Goal: Information Seeking & Learning: Check status

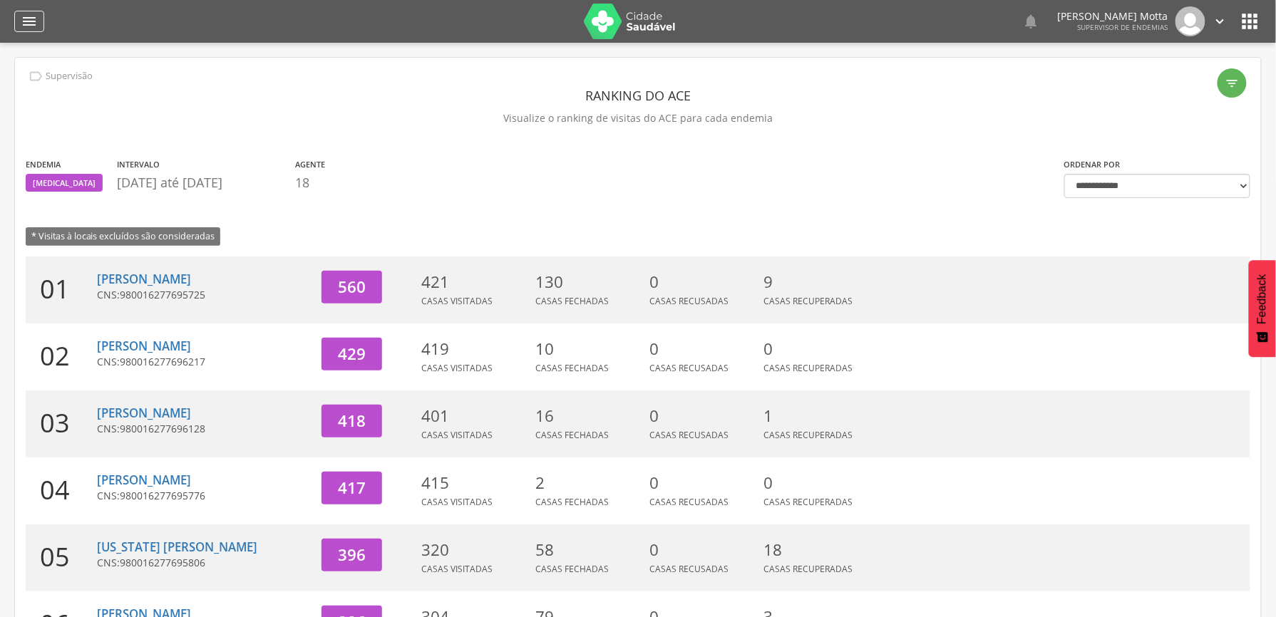
click at [32, 23] on icon "" at bounding box center [29, 21] width 17 height 17
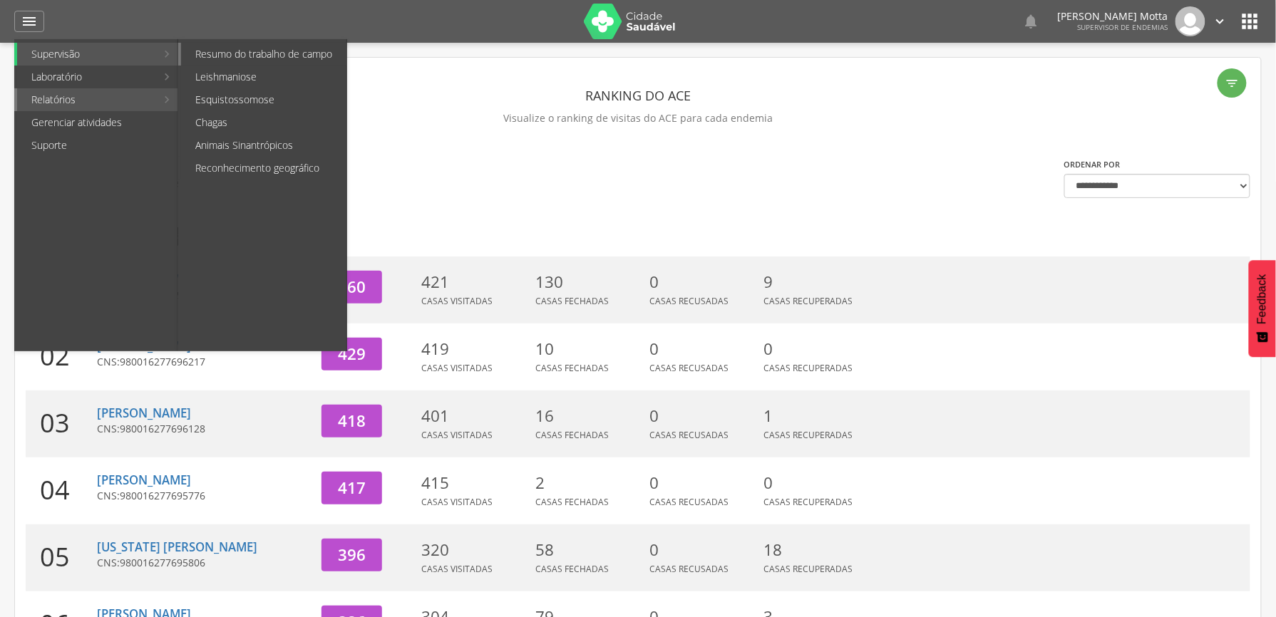
click at [232, 58] on link "Resumo do trabalho de campo" at bounding box center [263, 54] width 165 height 23
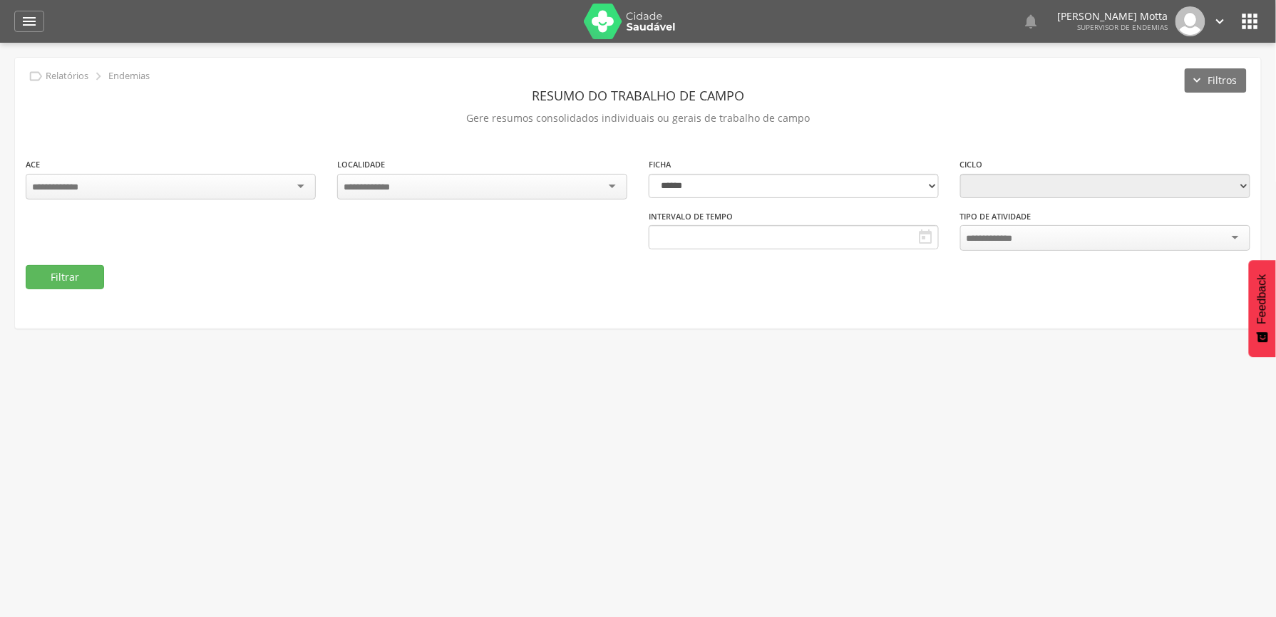
type input "**********"
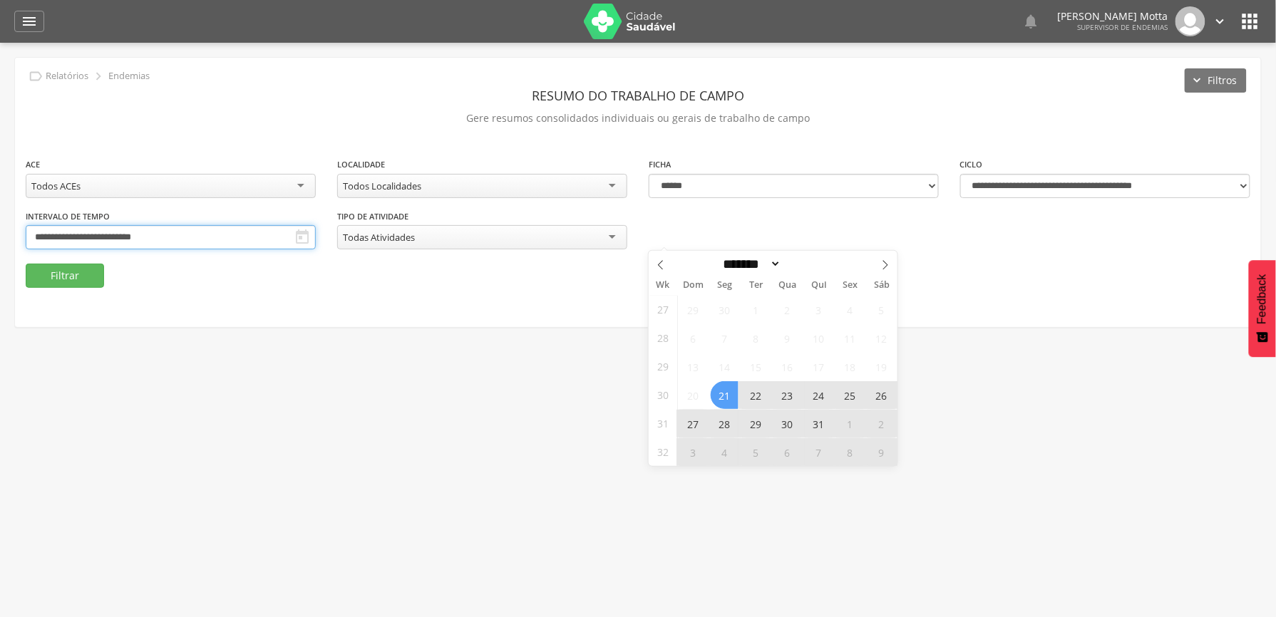
click at [316, 237] on input "**********" at bounding box center [171, 237] width 290 height 24
click at [881, 265] on icon at bounding box center [885, 265] width 10 height 10
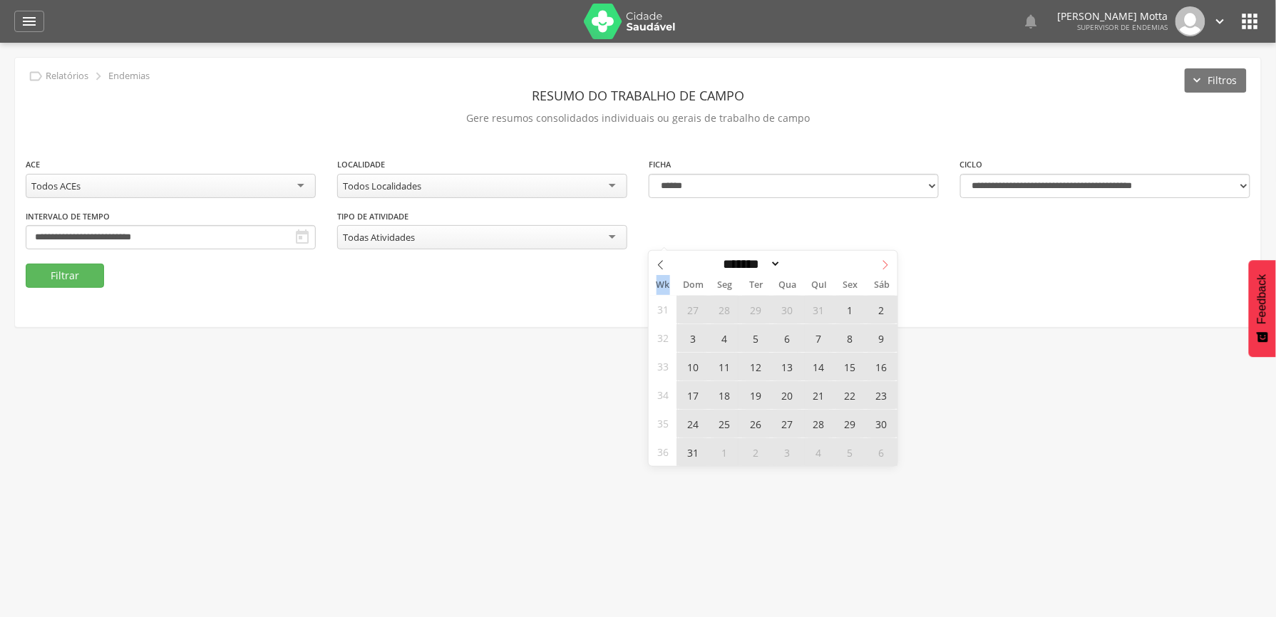
click at [881, 265] on icon at bounding box center [885, 265] width 10 height 10
select select "*"
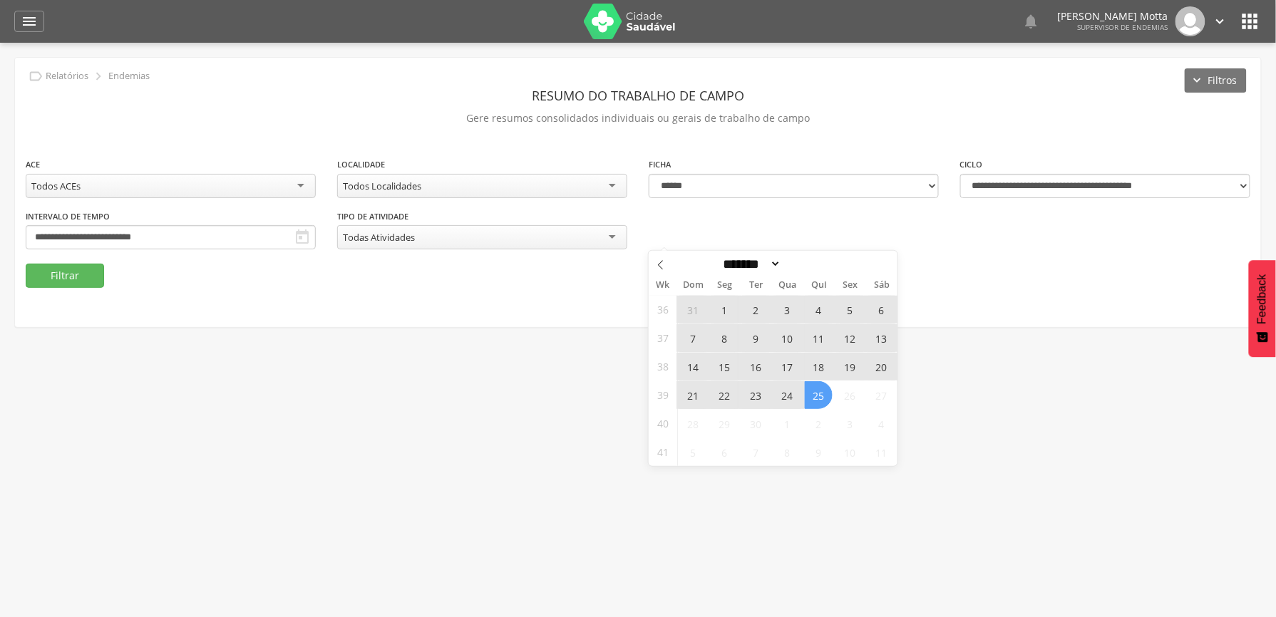
click at [688, 360] on span "14" at bounding box center [693, 367] width 28 height 28
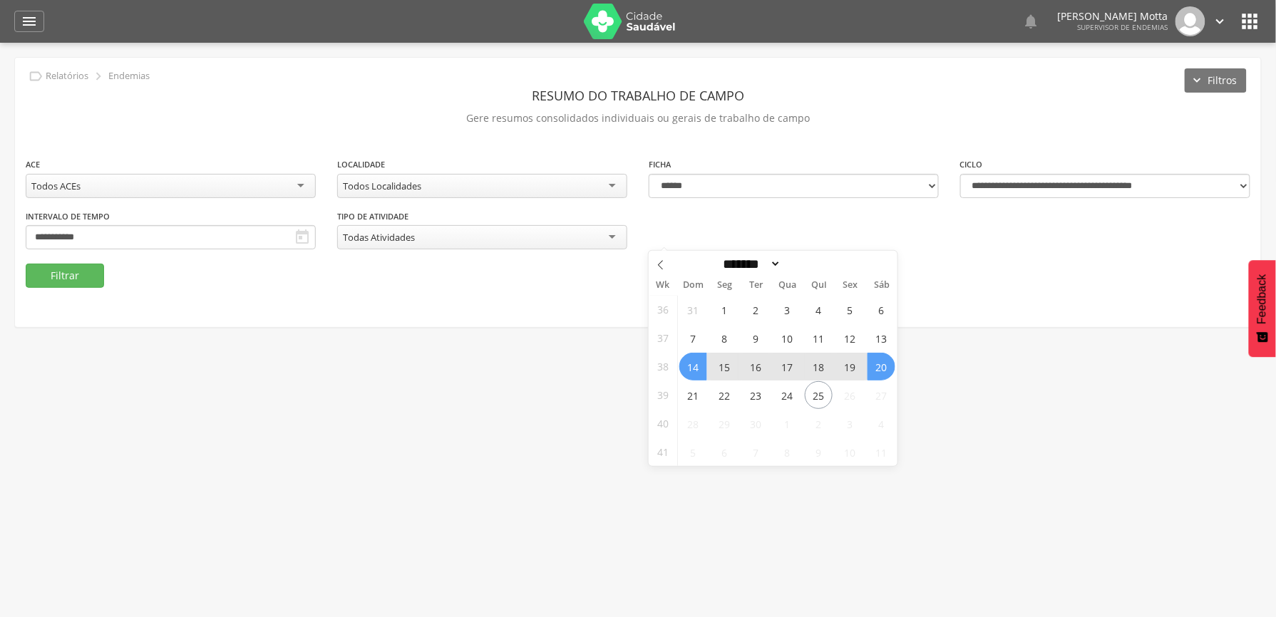
click at [880, 366] on span "20" at bounding box center [881, 367] width 28 height 28
type input "**********"
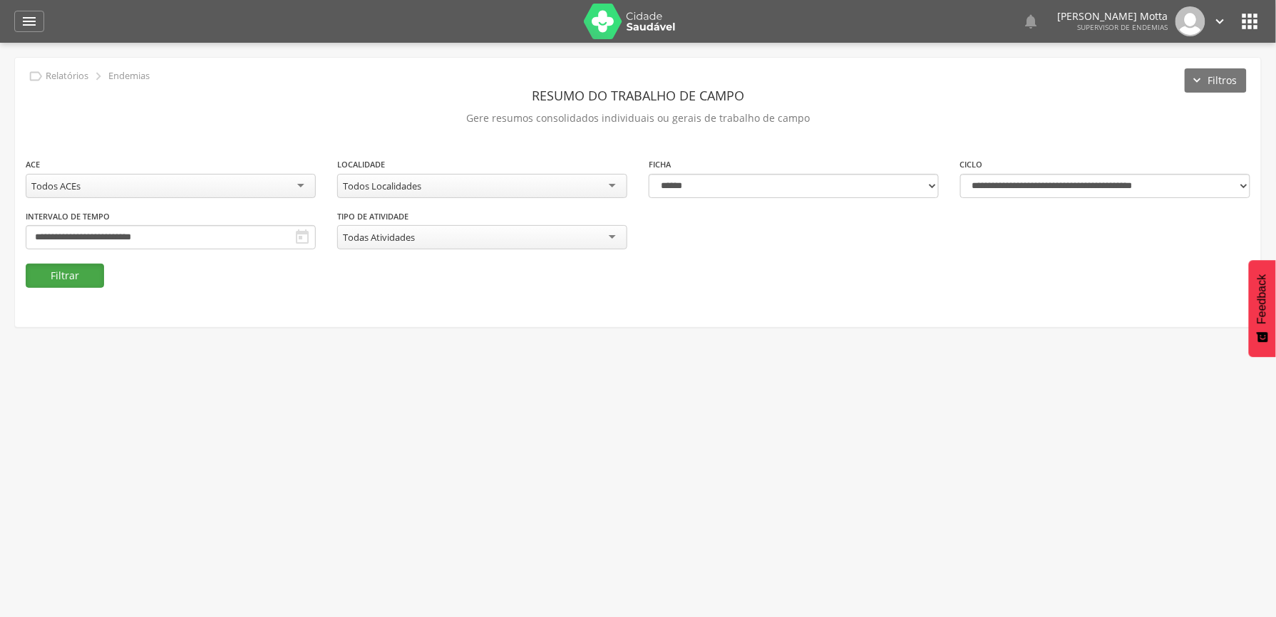
click at [69, 275] on button "Filtrar" at bounding box center [65, 276] width 78 height 24
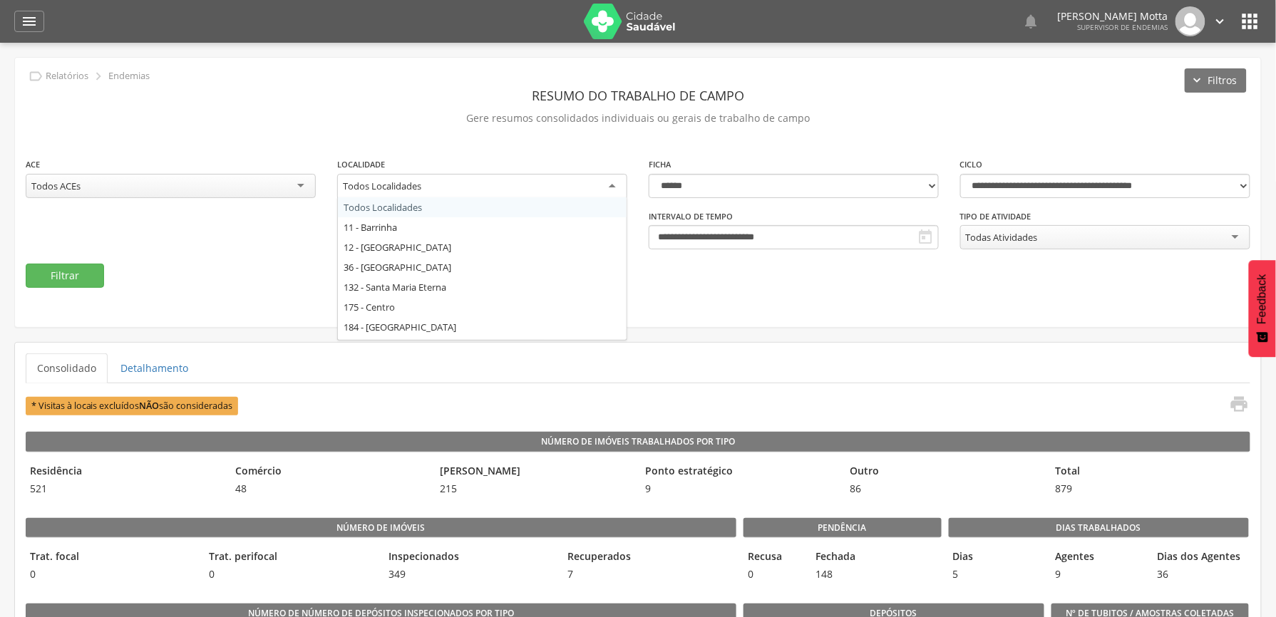
click at [583, 183] on div "Todos Localidades" at bounding box center [482, 187] width 290 height 26
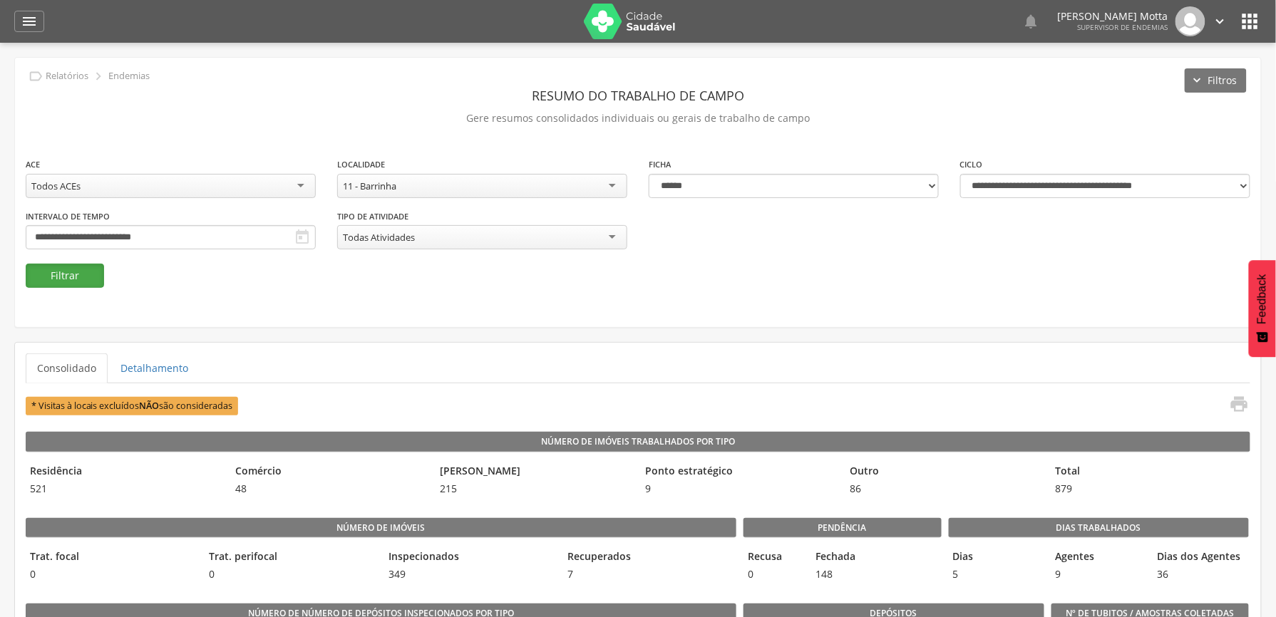
click at [73, 281] on button "Filtrar" at bounding box center [65, 276] width 78 height 24
click at [468, 175] on div "11 - Barrinha" at bounding box center [482, 186] width 290 height 24
click at [58, 274] on button "Filtrar" at bounding box center [65, 276] width 78 height 24
click at [523, 184] on div "186 - Visgueira" at bounding box center [482, 186] width 290 height 24
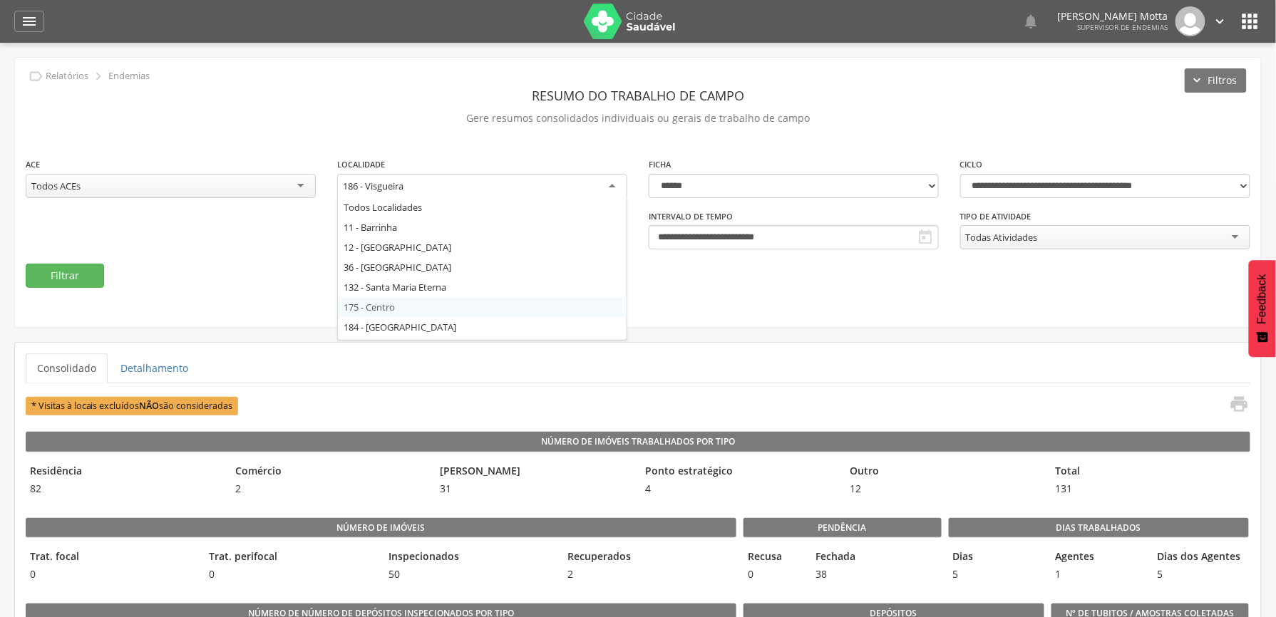
scroll to position [19, 0]
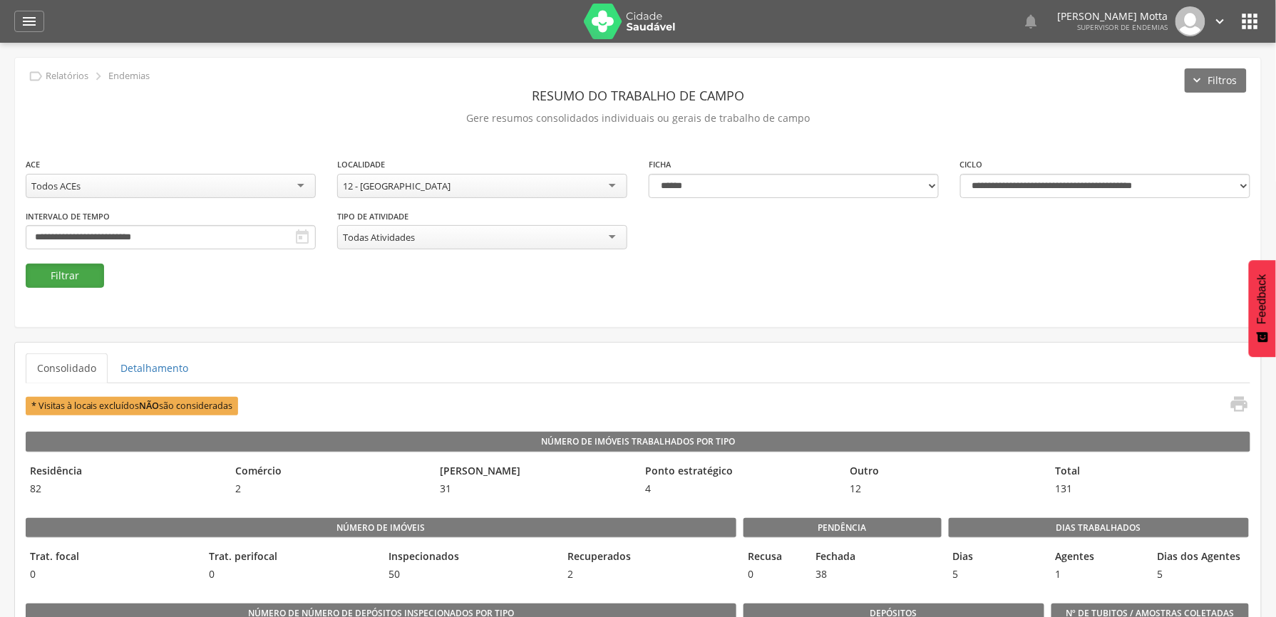
click at [63, 278] on button "Filtrar" at bounding box center [65, 276] width 78 height 24
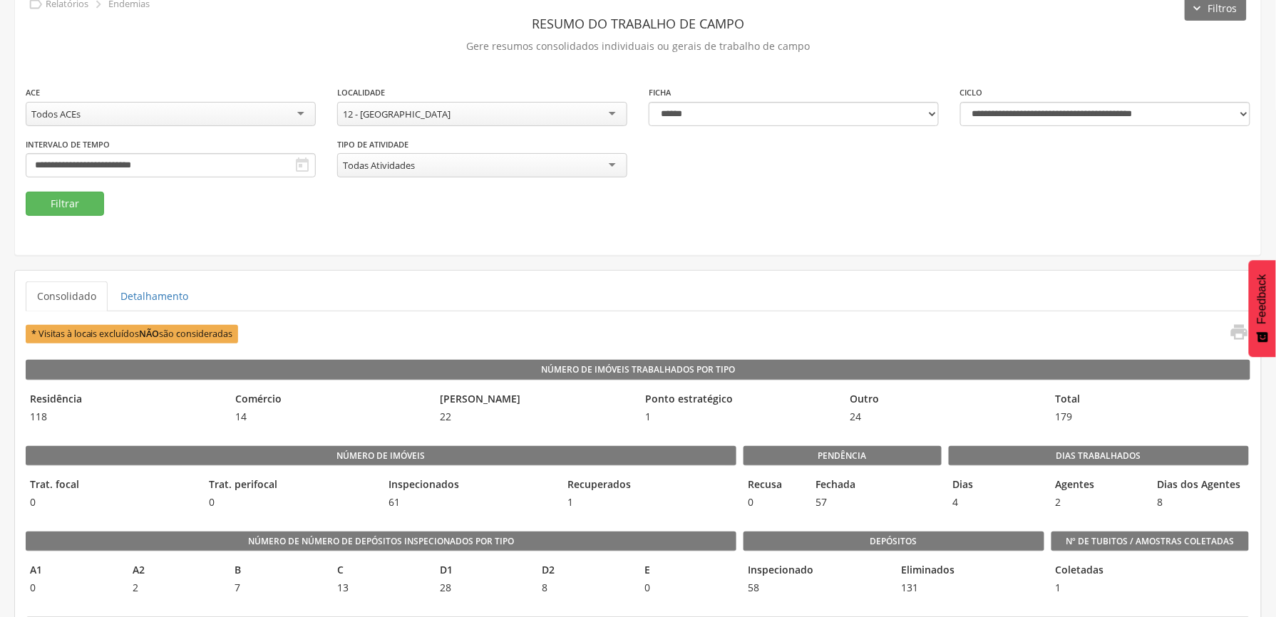
scroll to position [67, 0]
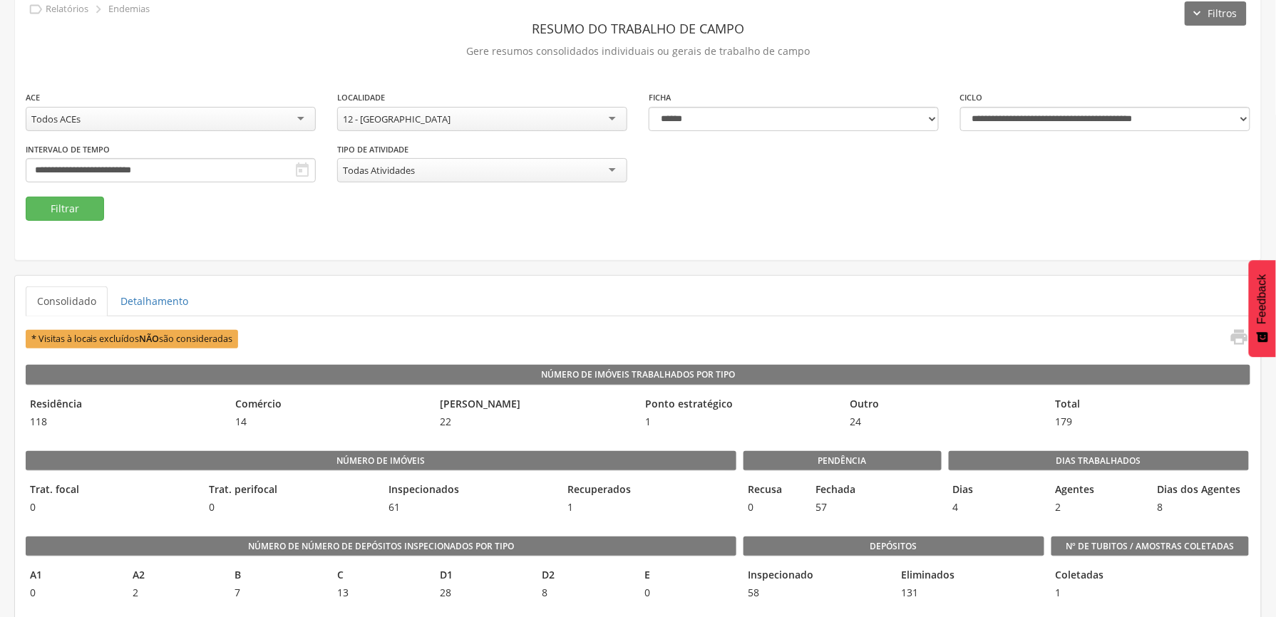
click at [613, 108] on div "12 - [GEOGRAPHIC_DATA]" at bounding box center [482, 119] width 290 height 24
click at [78, 215] on button "Filtrar" at bounding box center [65, 209] width 78 height 24
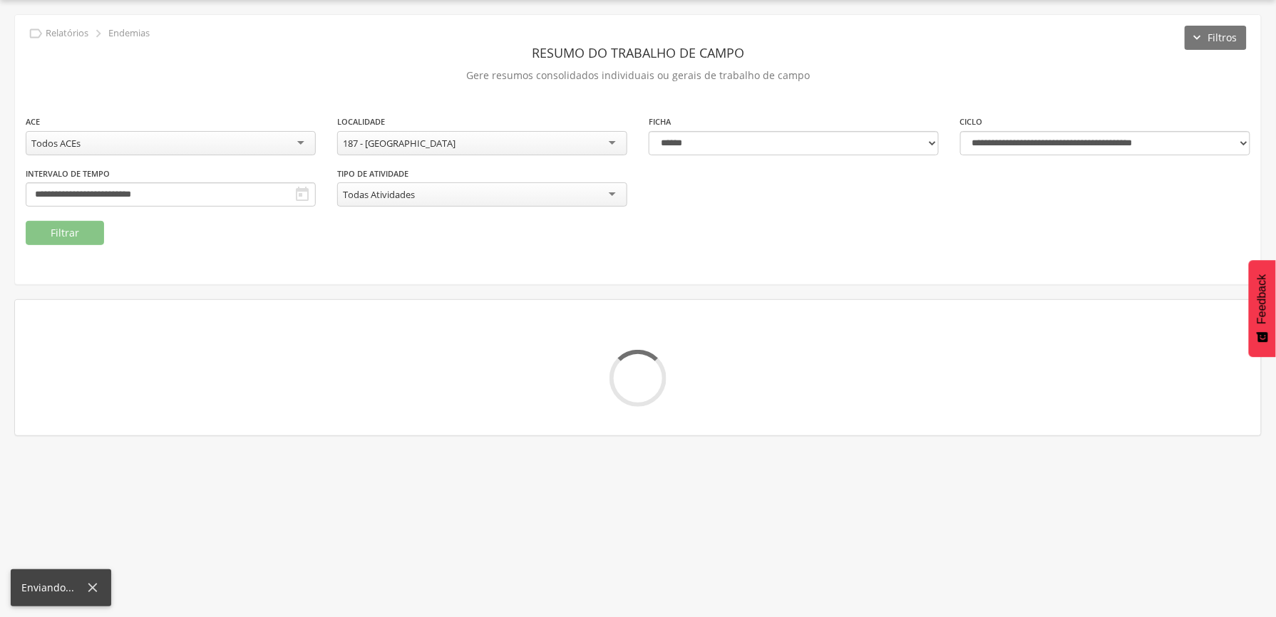
scroll to position [67, 0]
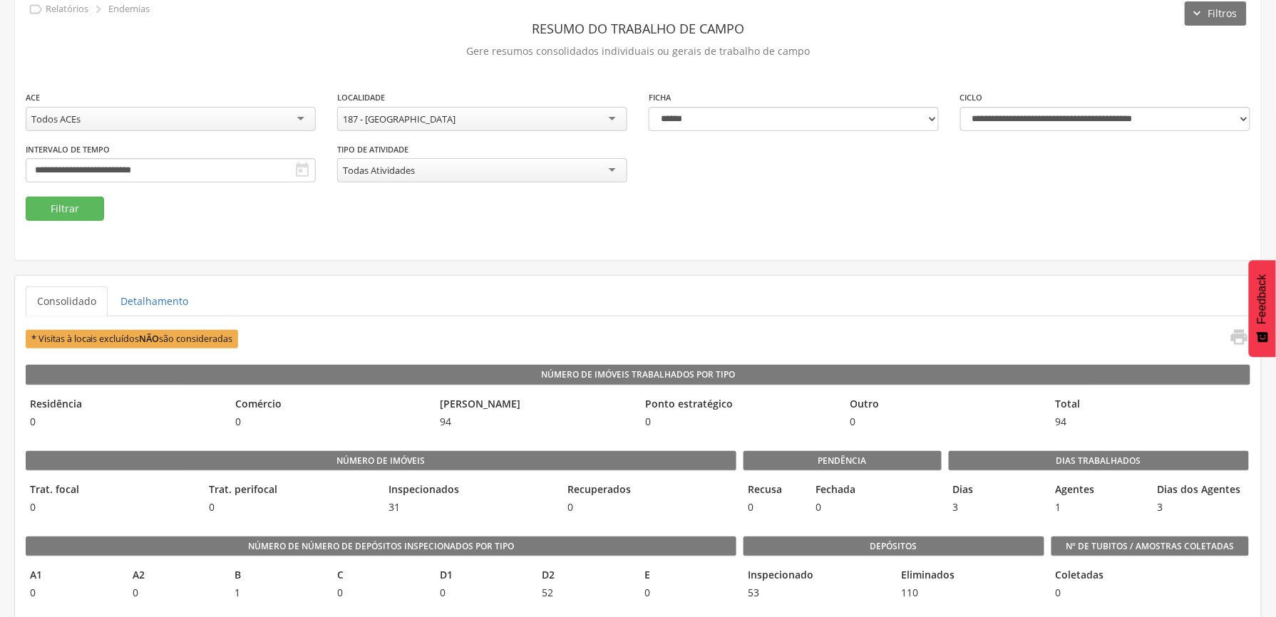
click at [557, 115] on div "187 - [GEOGRAPHIC_DATA]" at bounding box center [482, 119] width 290 height 24
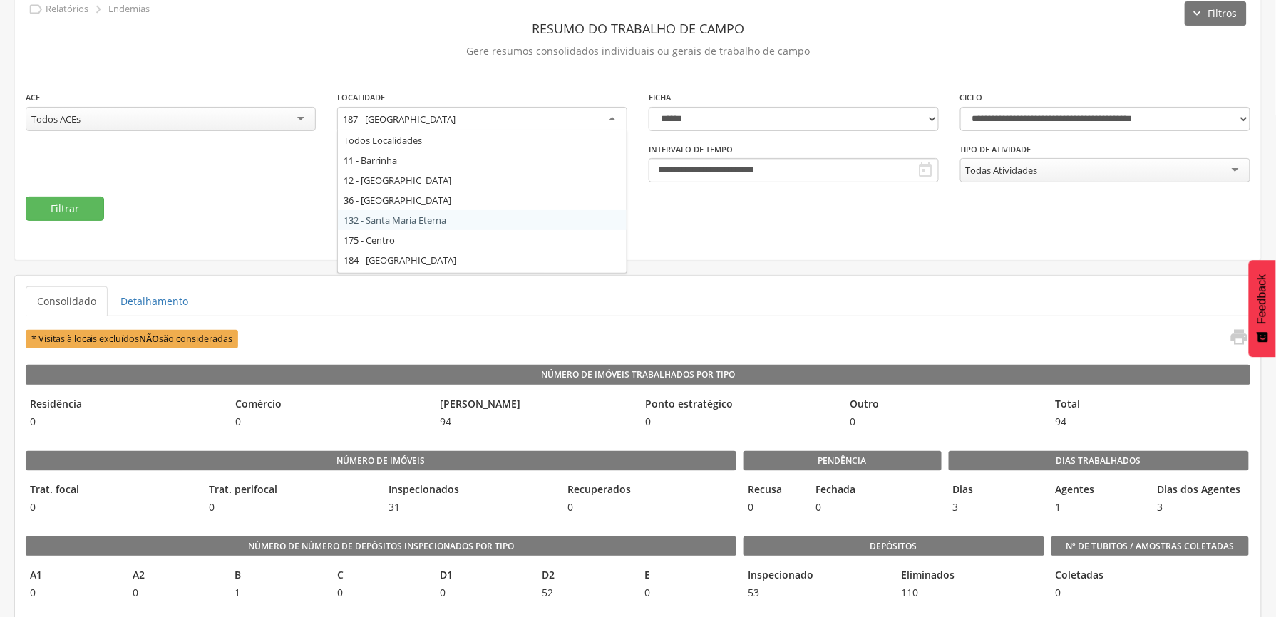
scroll to position [38, 0]
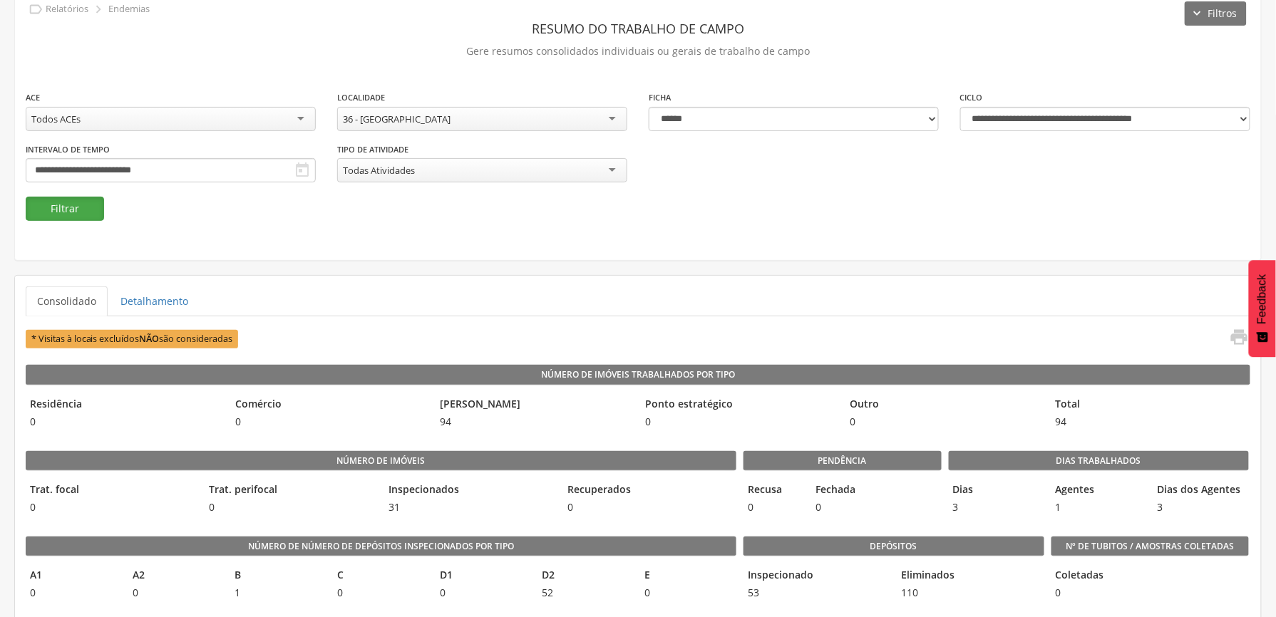
click at [71, 207] on button "Filtrar" at bounding box center [65, 209] width 78 height 24
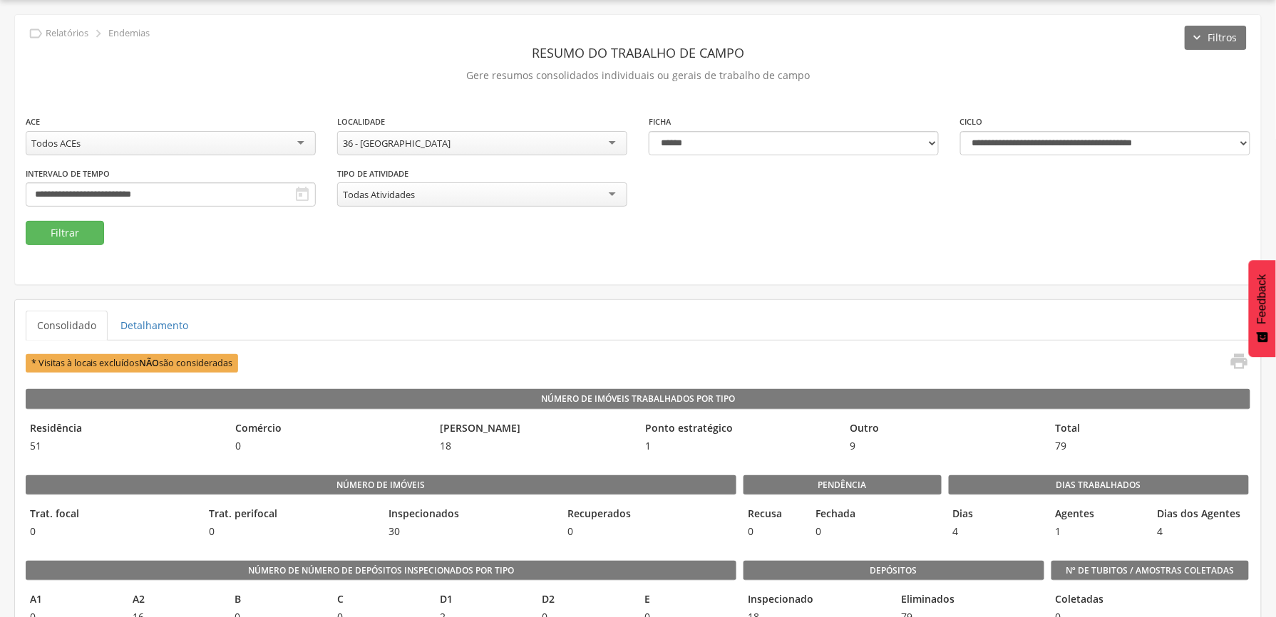
scroll to position [67, 0]
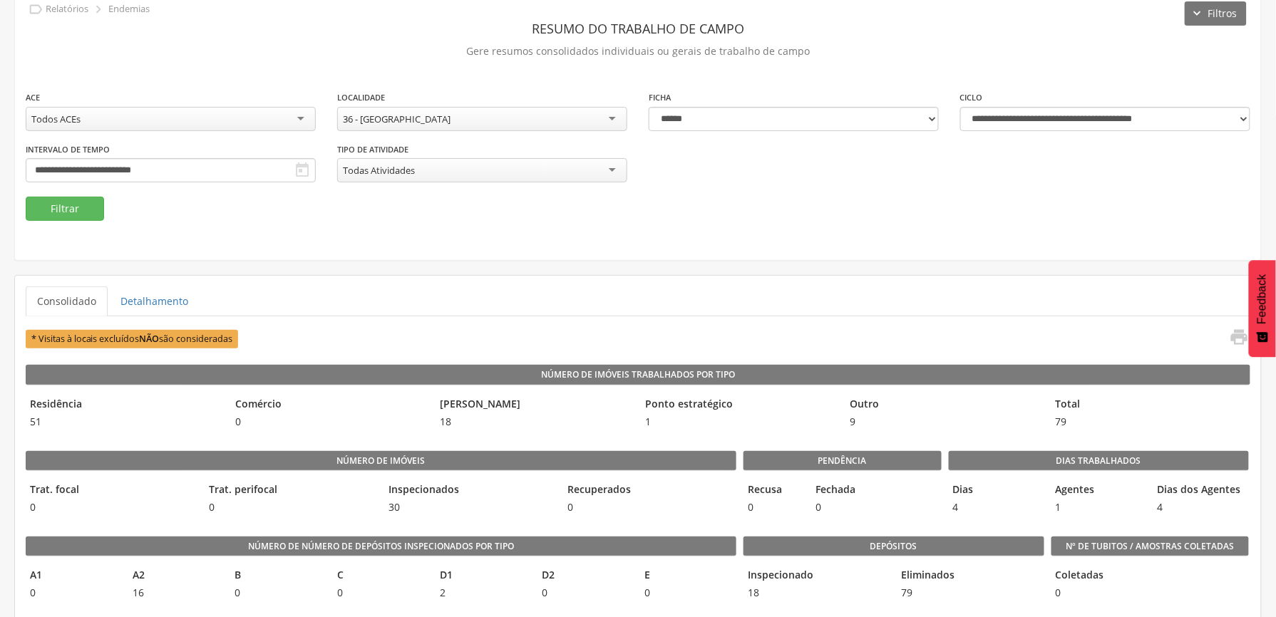
click at [555, 110] on div "36 - [GEOGRAPHIC_DATA]" at bounding box center [482, 119] width 290 height 24
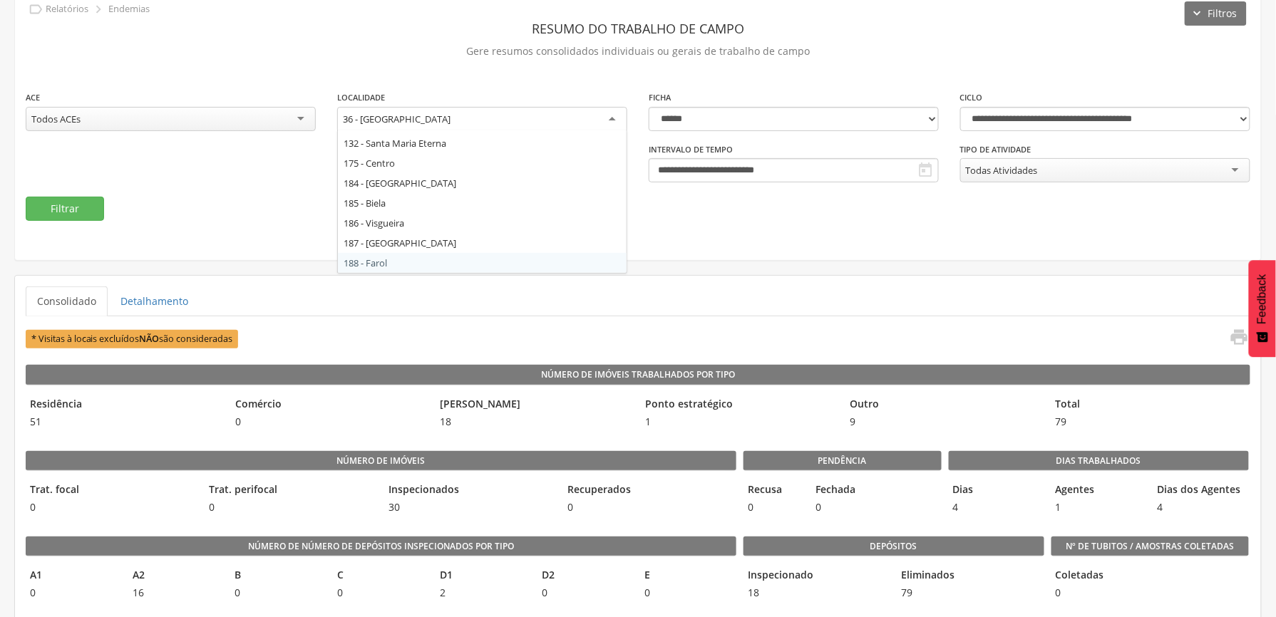
scroll to position [0, 0]
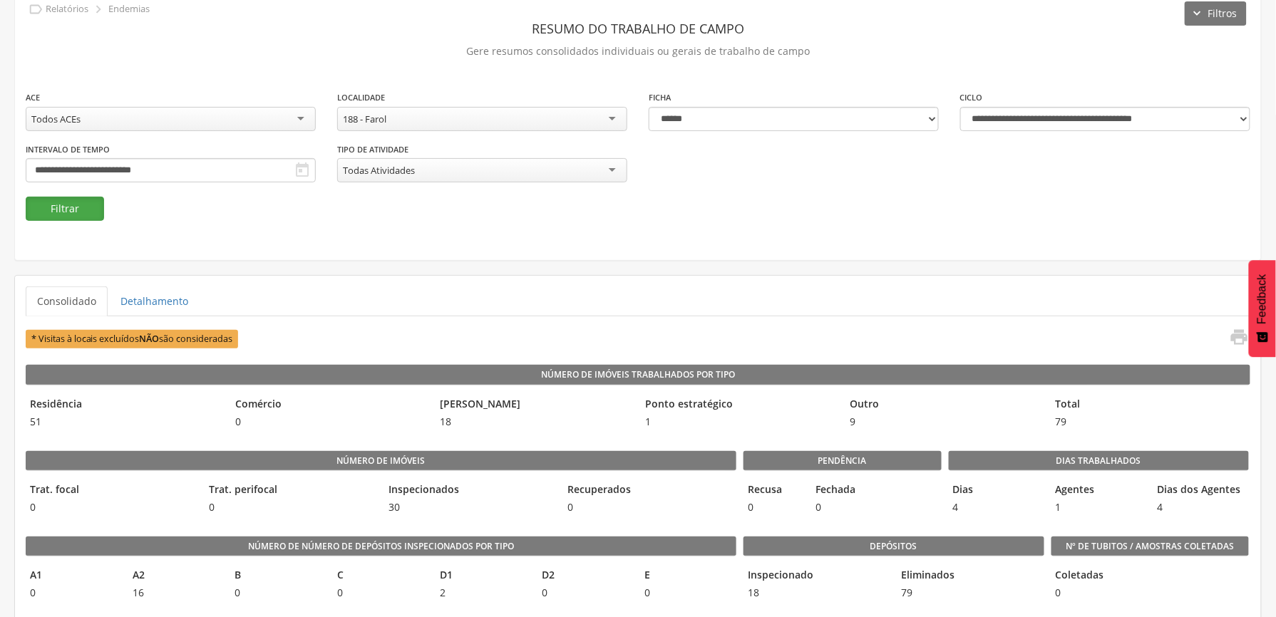
click at [87, 217] on button "Filtrar" at bounding box center [65, 209] width 78 height 24
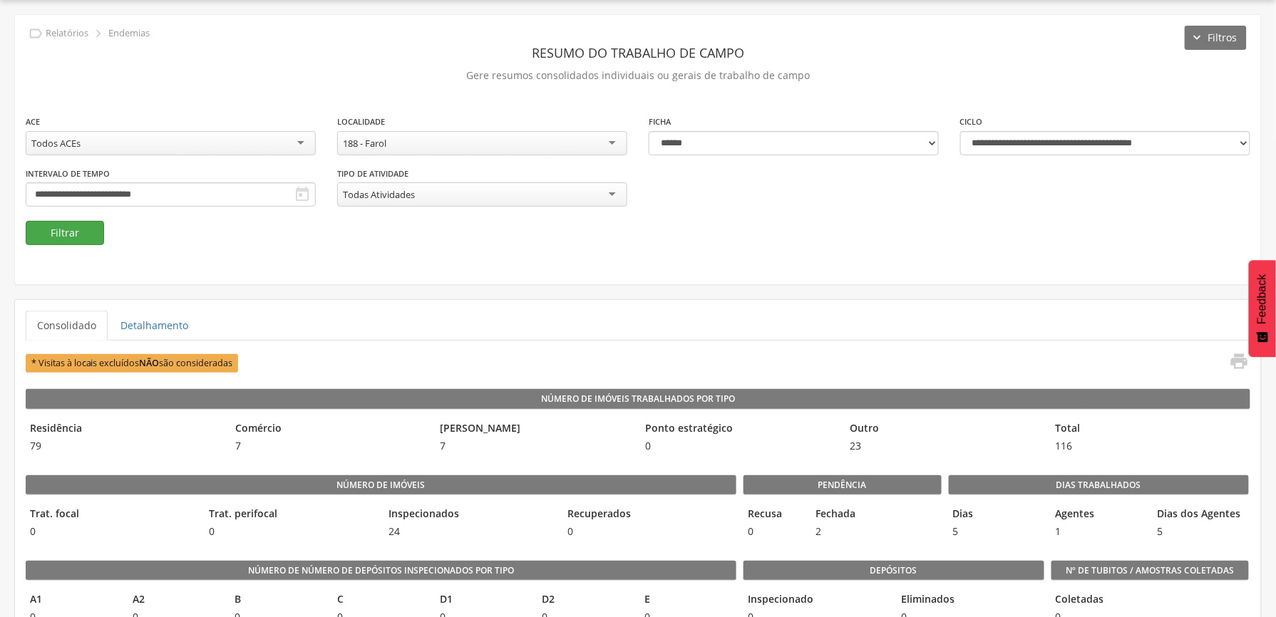
scroll to position [67, 0]
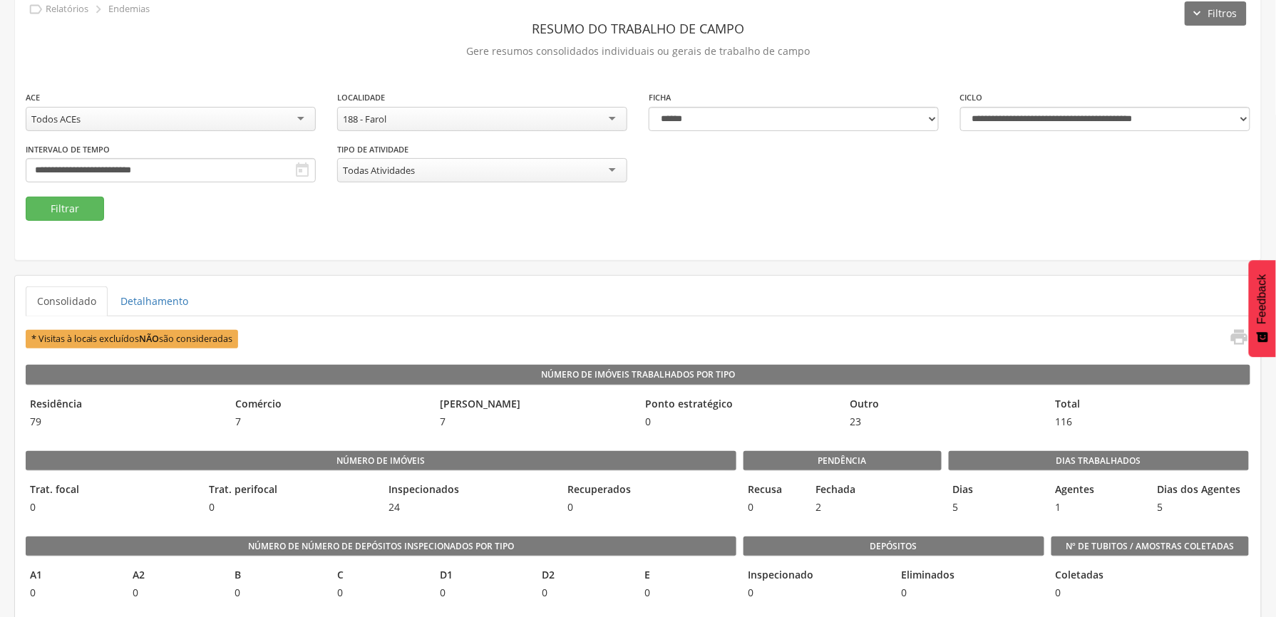
click at [483, 117] on div "188 - Farol" at bounding box center [482, 119] width 290 height 24
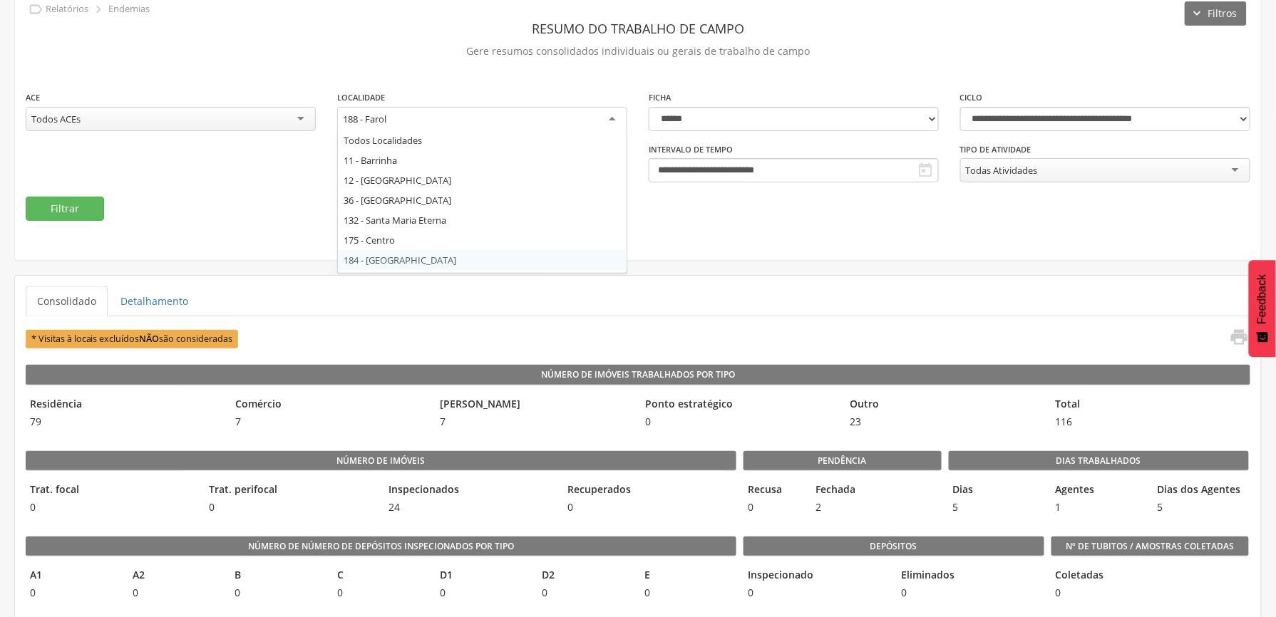
scroll to position [58, 0]
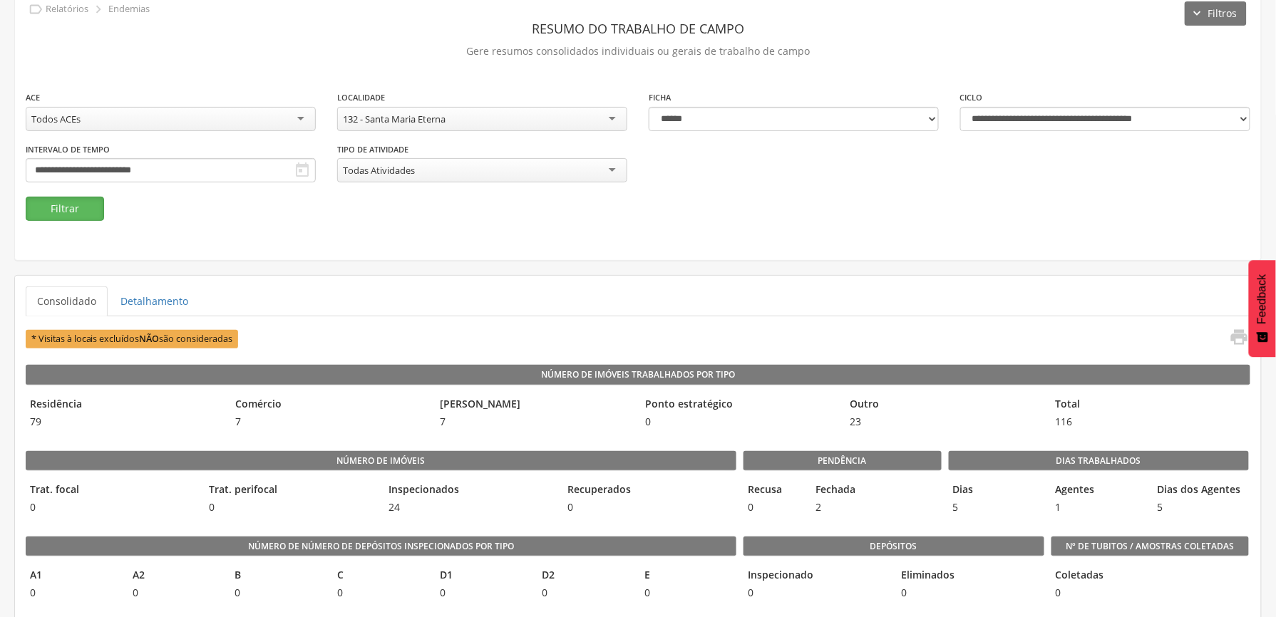
click at [61, 208] on button "Filtrar" at bounding box center [65, 209] width 78 height 24
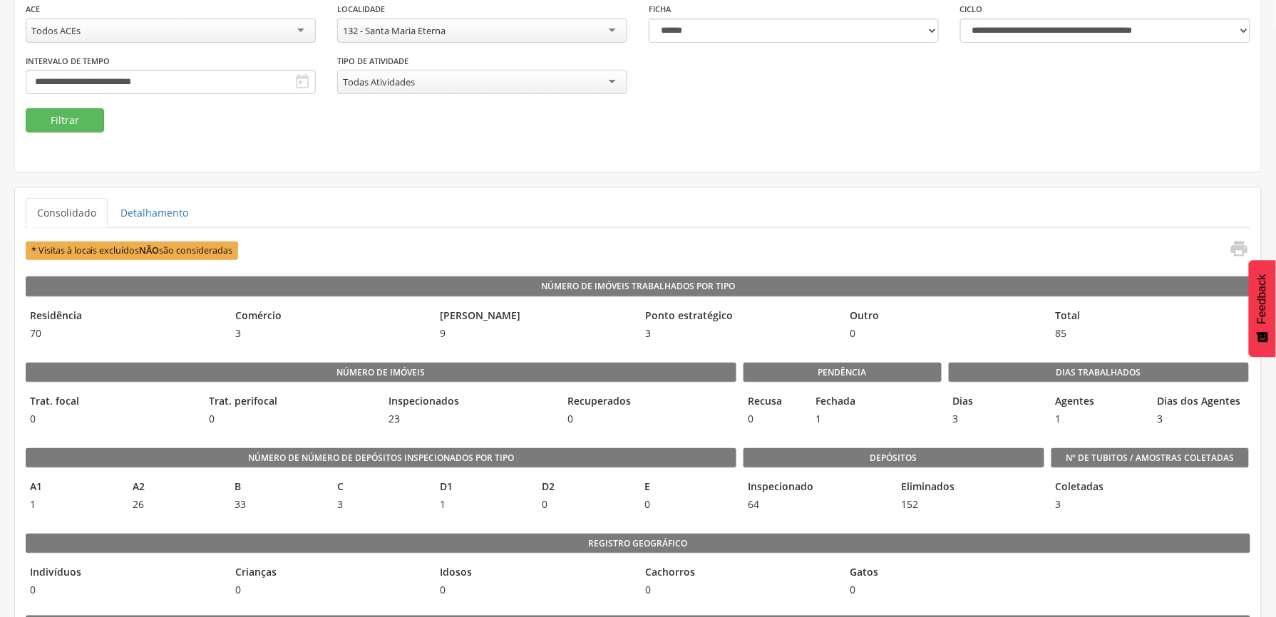
scroll to position [148, 0]
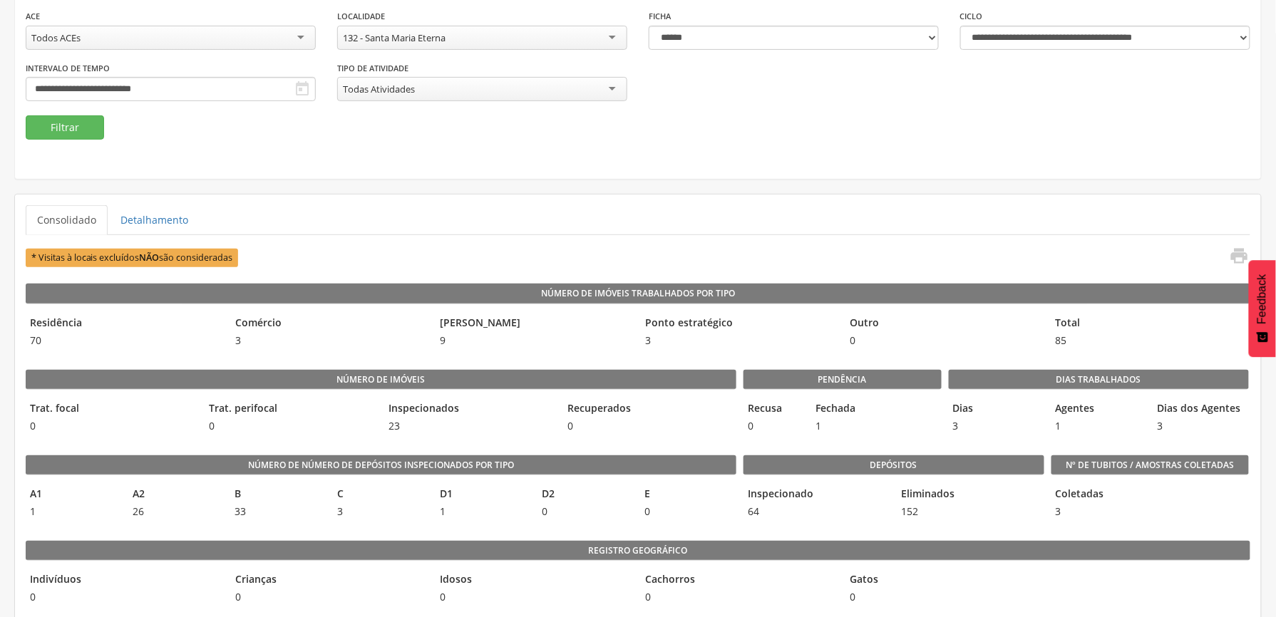
click at [562, 34] on div "132 - Santa Maria Eterna" at bounding box center [482, 38] width 290 height 24
click at [46, 124] on button "Filtrar" at bounding box center [65, 127] width 78 height 24
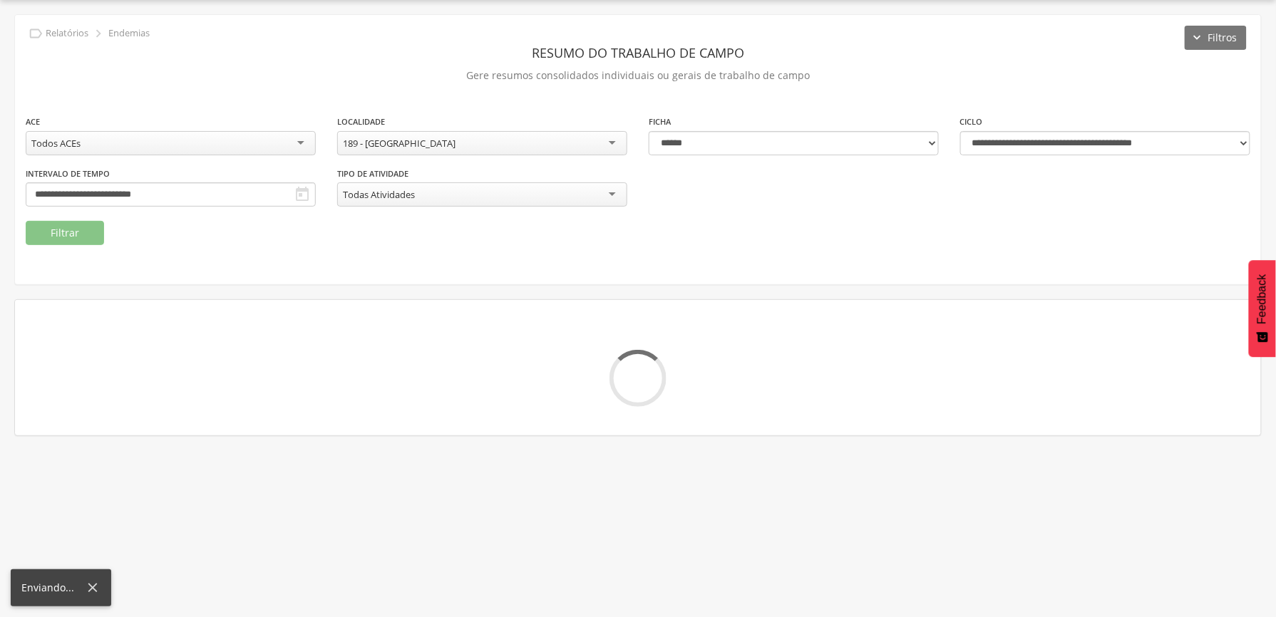
scroll to position [148, 0]
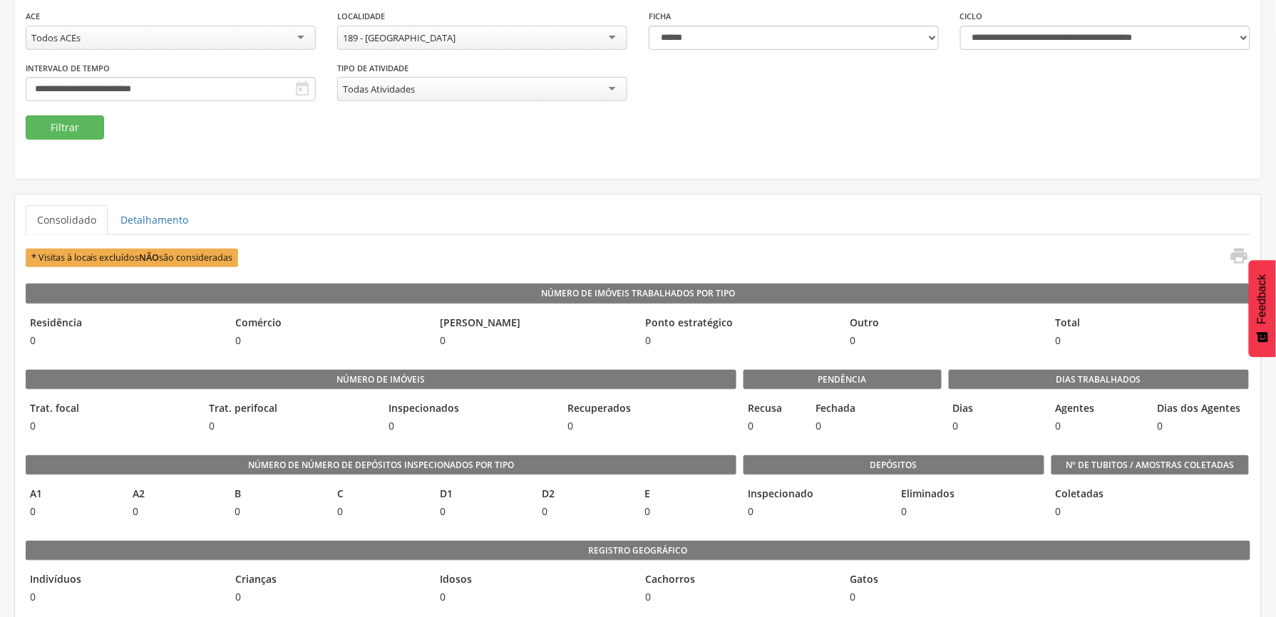
click at [597, 33] on div "189 - [GEOGRAPHIC_DATA]" at bounding box center [482, 38] width 290 height 24
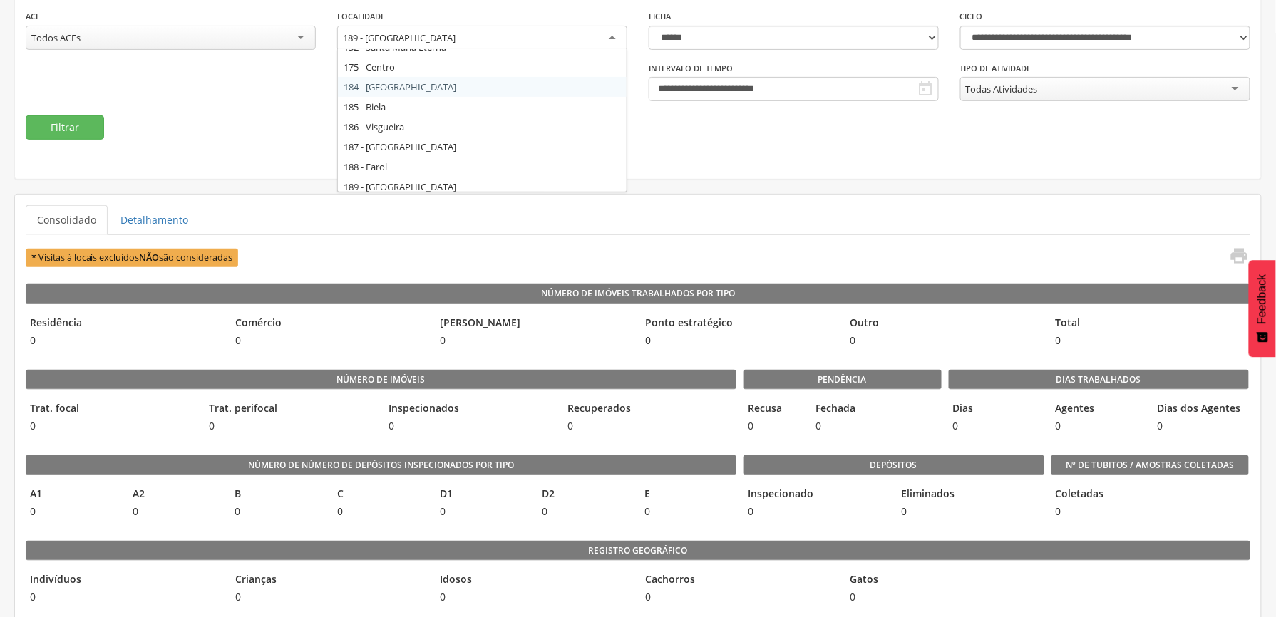
scroll to position [78, 0]
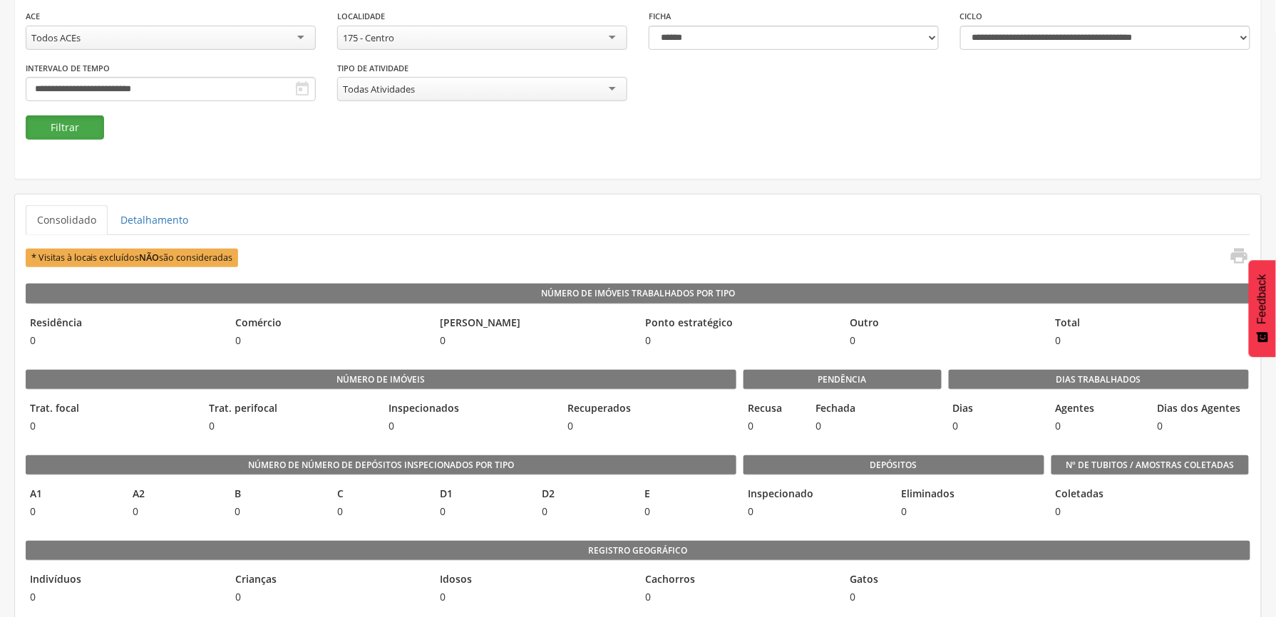
click at [76, 126] on button "Filtrar" at bounding box center [65, 127] width 78 height 24
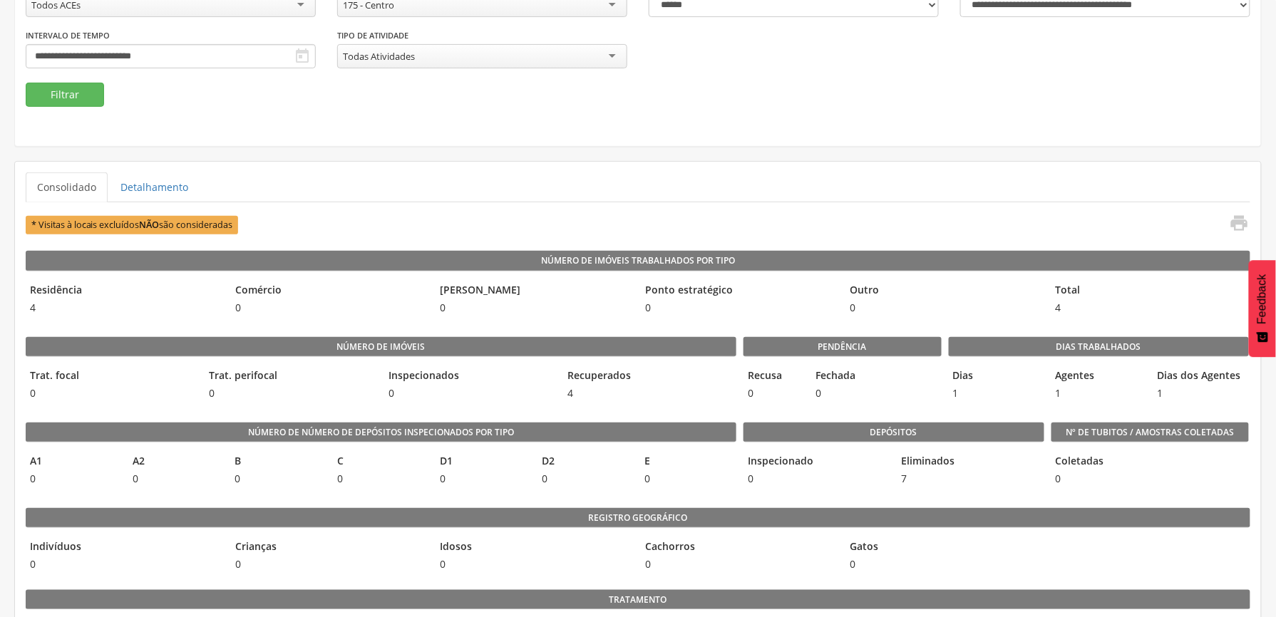
scroll to position [148, 0]
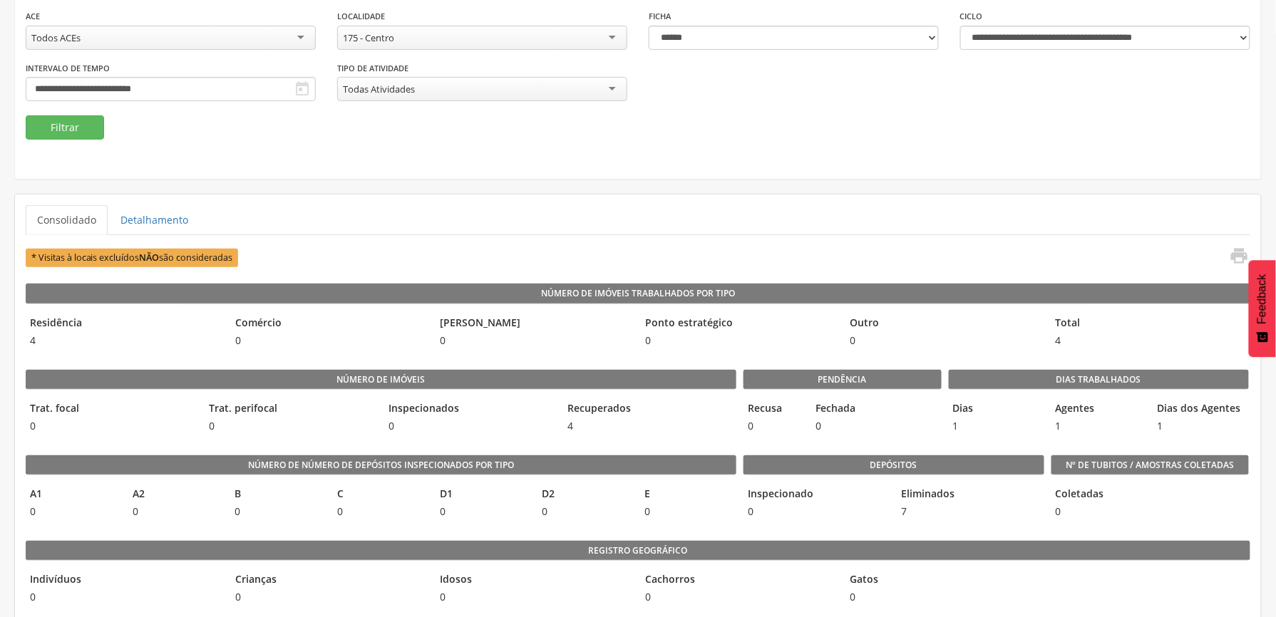
click at [526, 34] on div "175 - Centro" at bounding box center [482, 38] width 290 height 24
click at [77, 127] on button "Filtrar" at bounding box center [65, 127] width 78 height 24
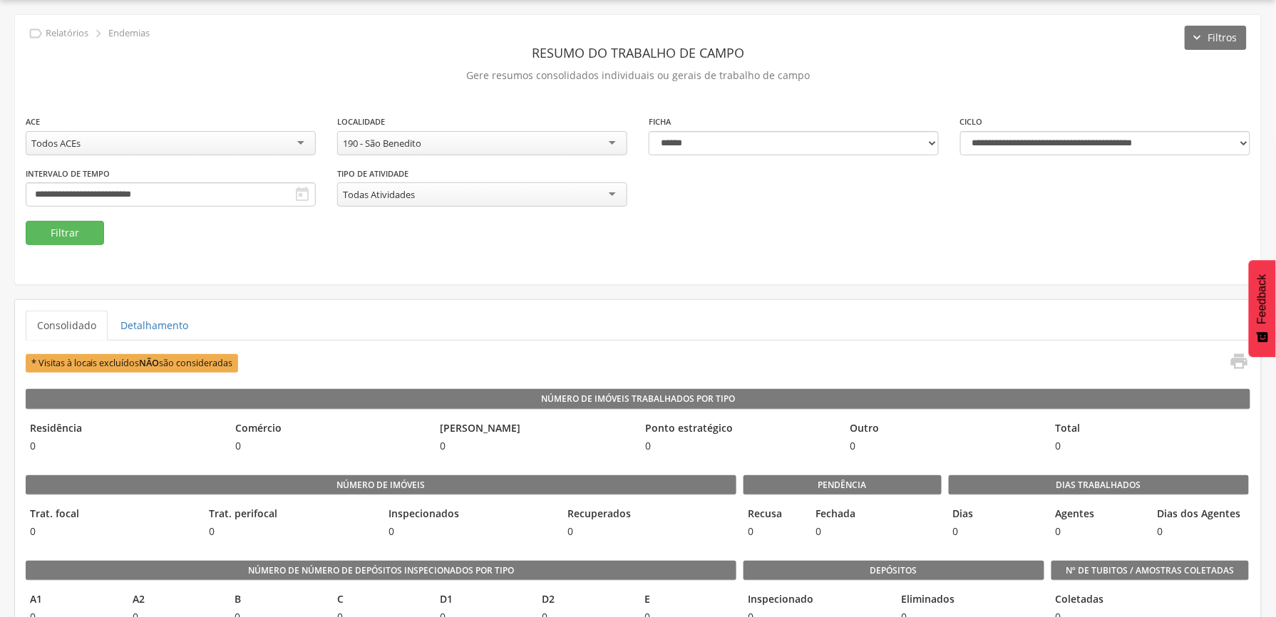
scroll to position [148, 0]
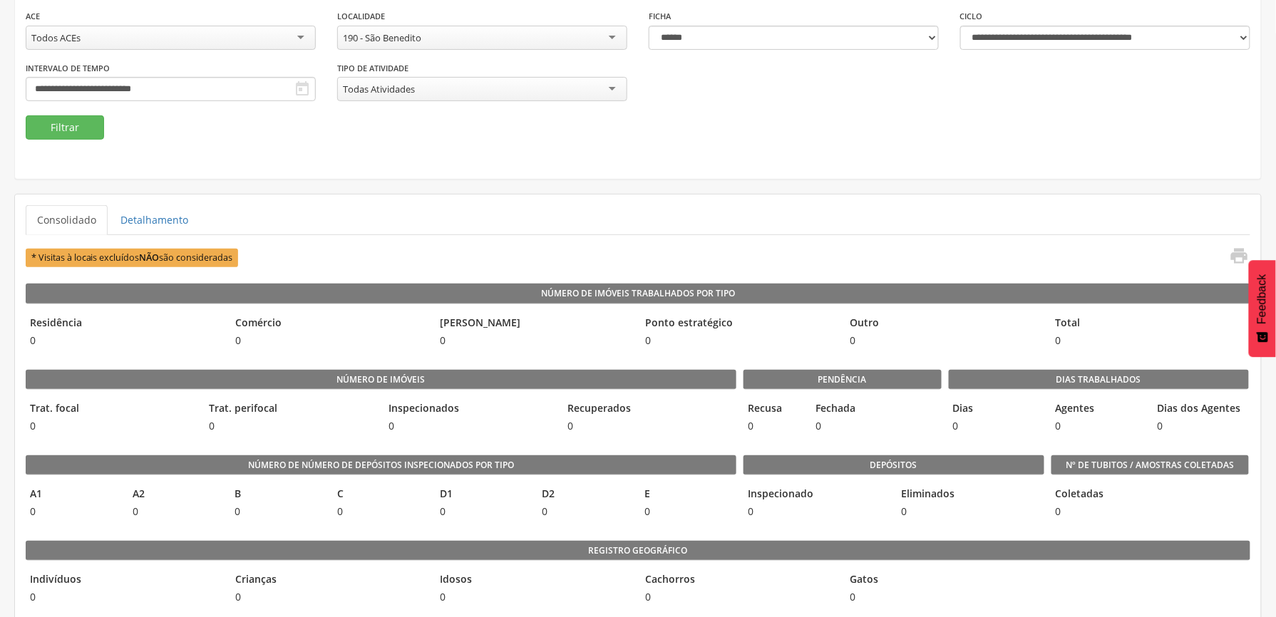
click at [537, 37] on div "190 - São Benedito" at bounding box center [482, 38] width 290 height 24
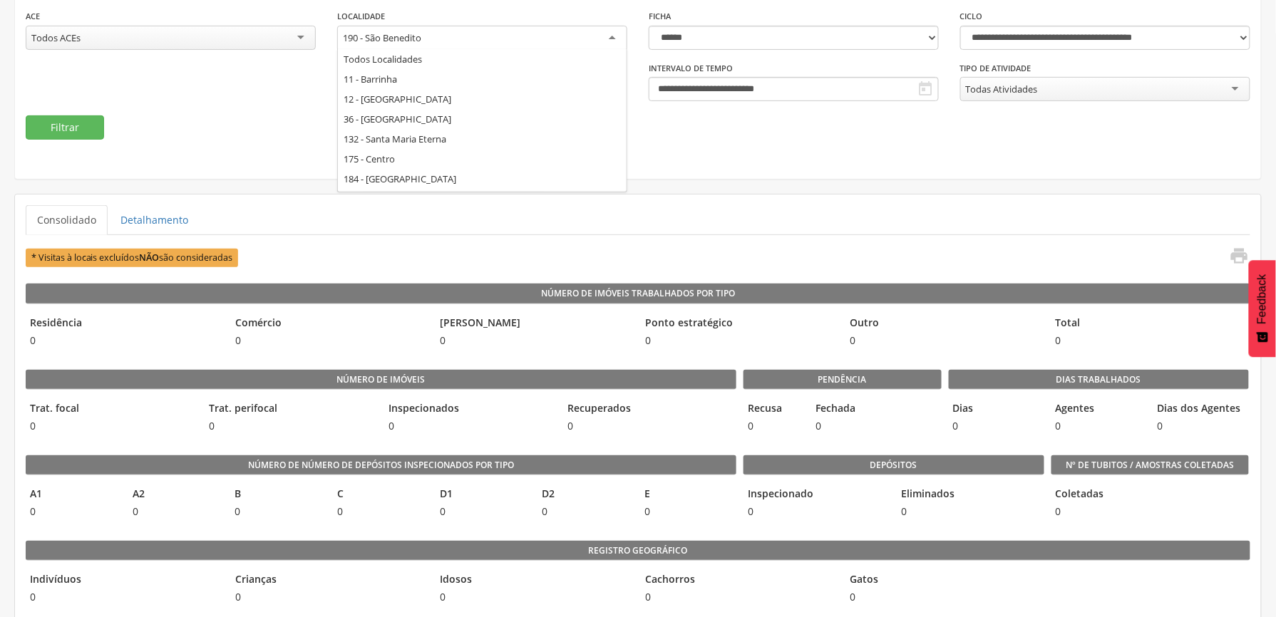
scroll to position [98, 0]
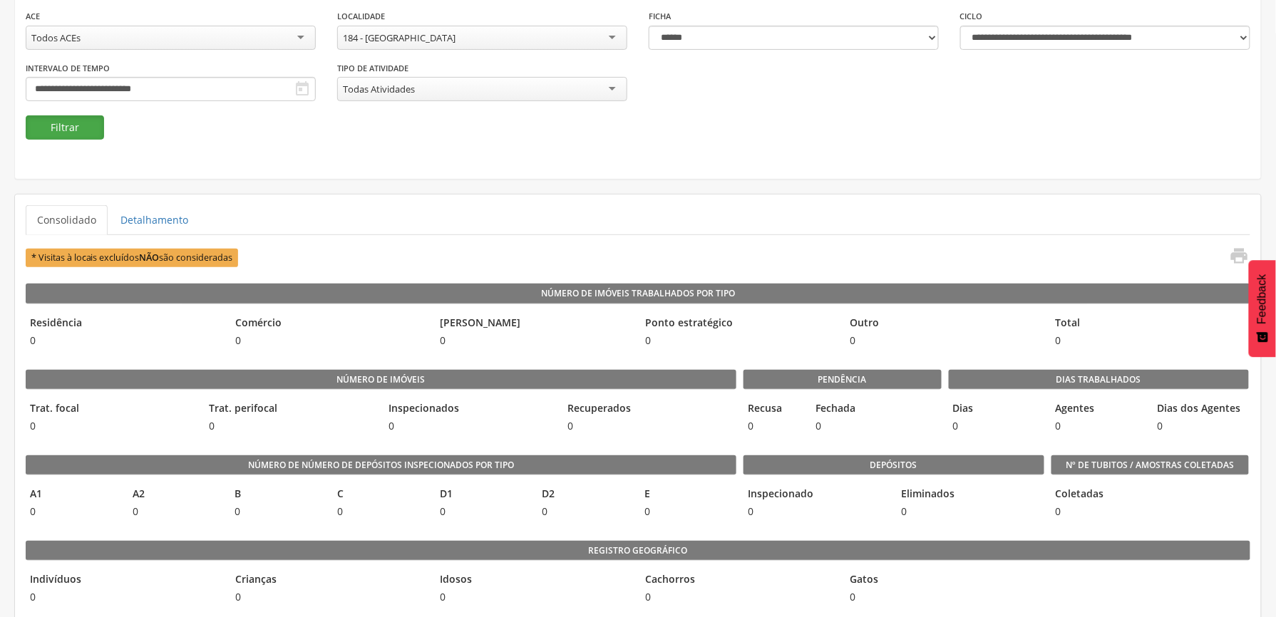
click at [80, 132] on button "Filtrar" at bounding box center [65, 127] width 78 height 24
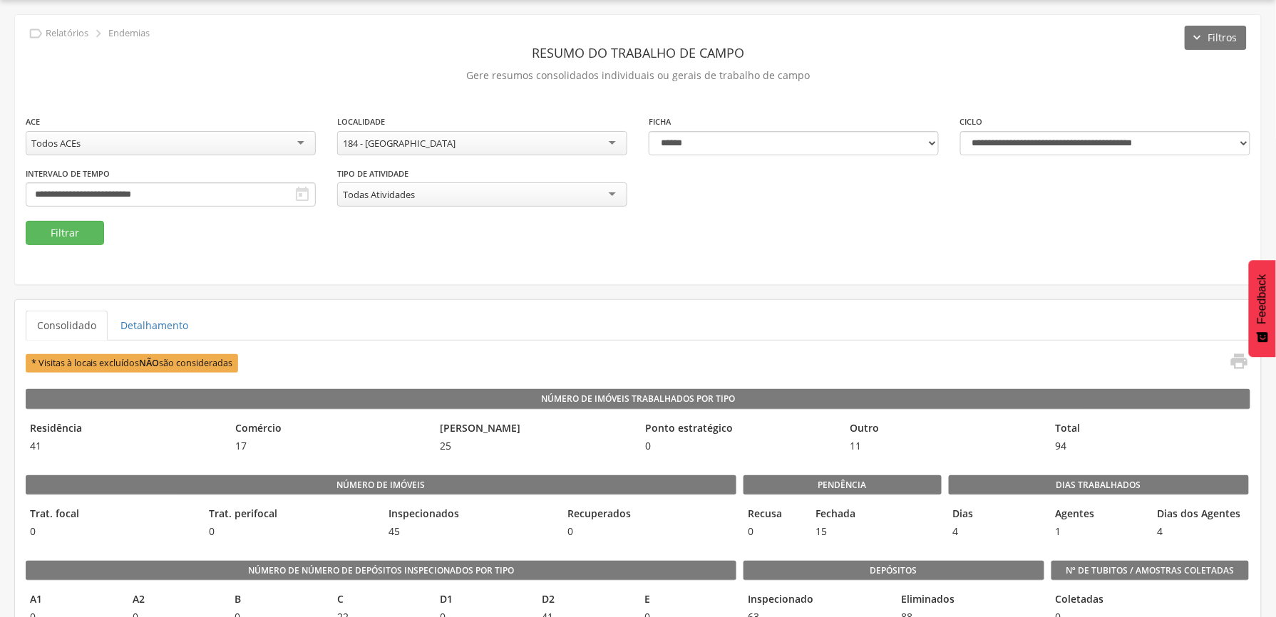
scroll to position [148, 0]
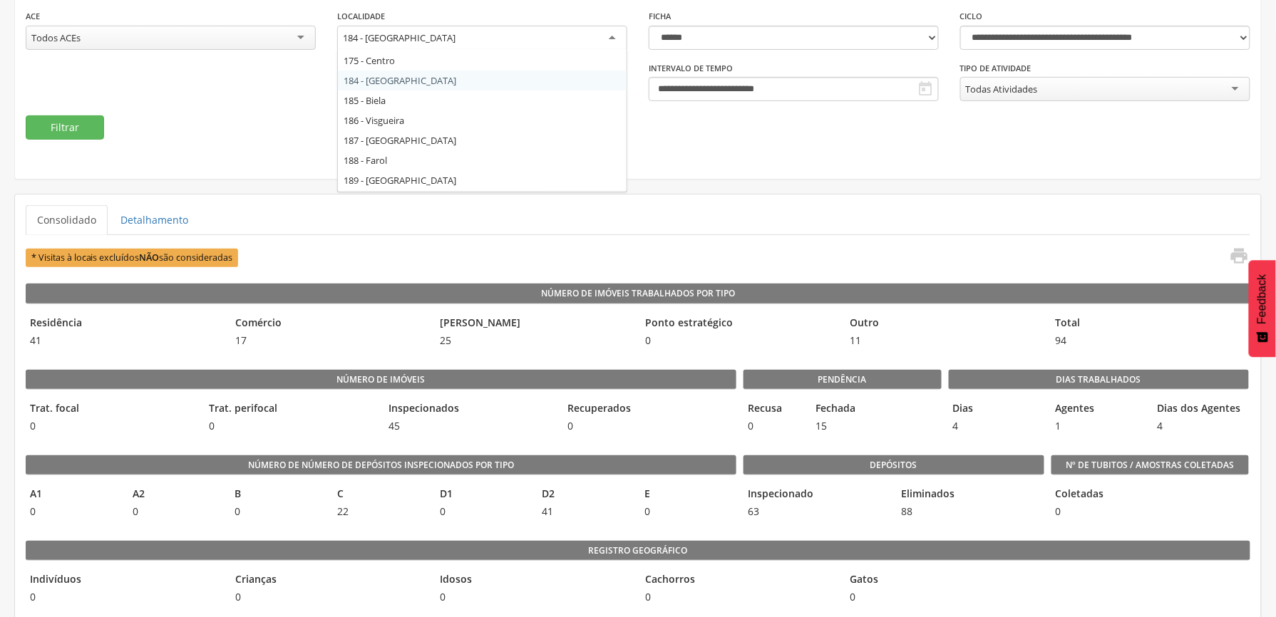
click at [465, 41] on div "184 - [GEOGRAPHIC_DATA]" at bounding box center [482, 39] width 290 height 26
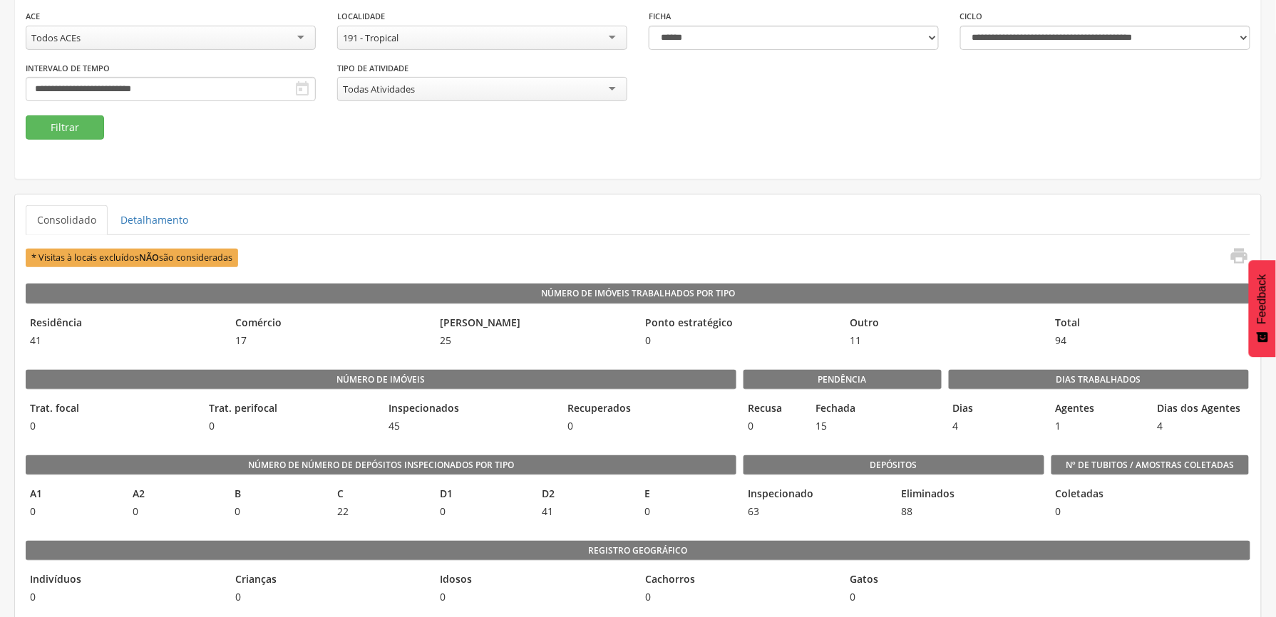
scroll to position [0, 0]
click at [57, 121] on button "Filtrar" at bounding box center [65, 127] width 78 height 24
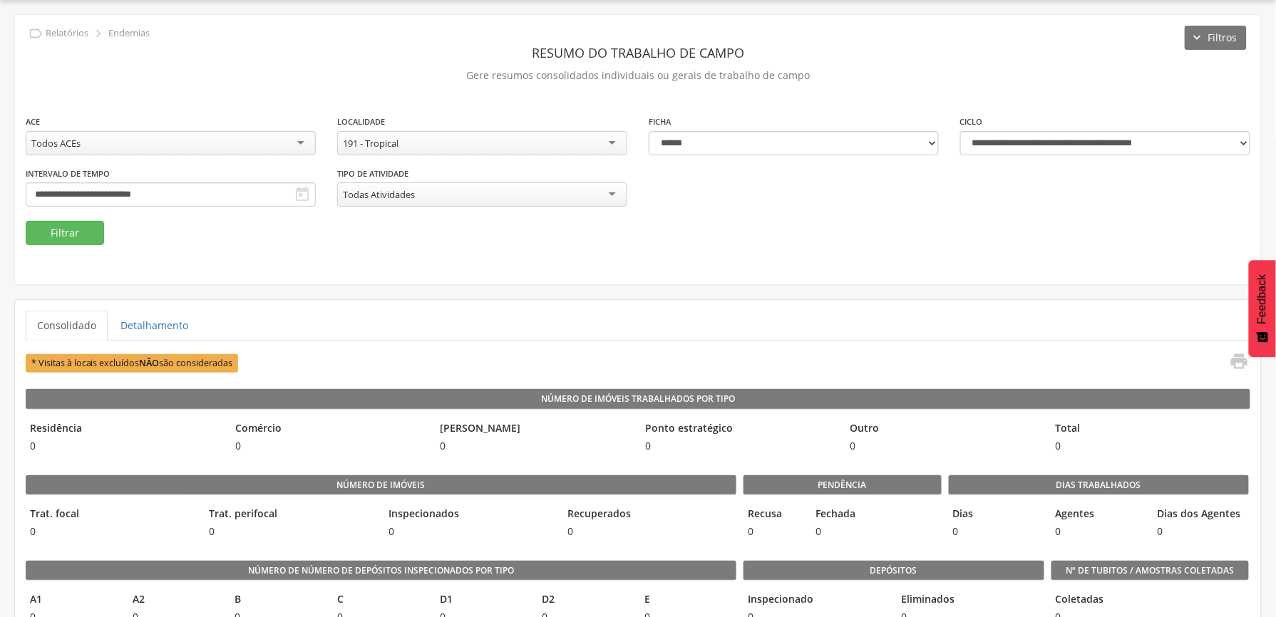
scroll to position [148, 0]
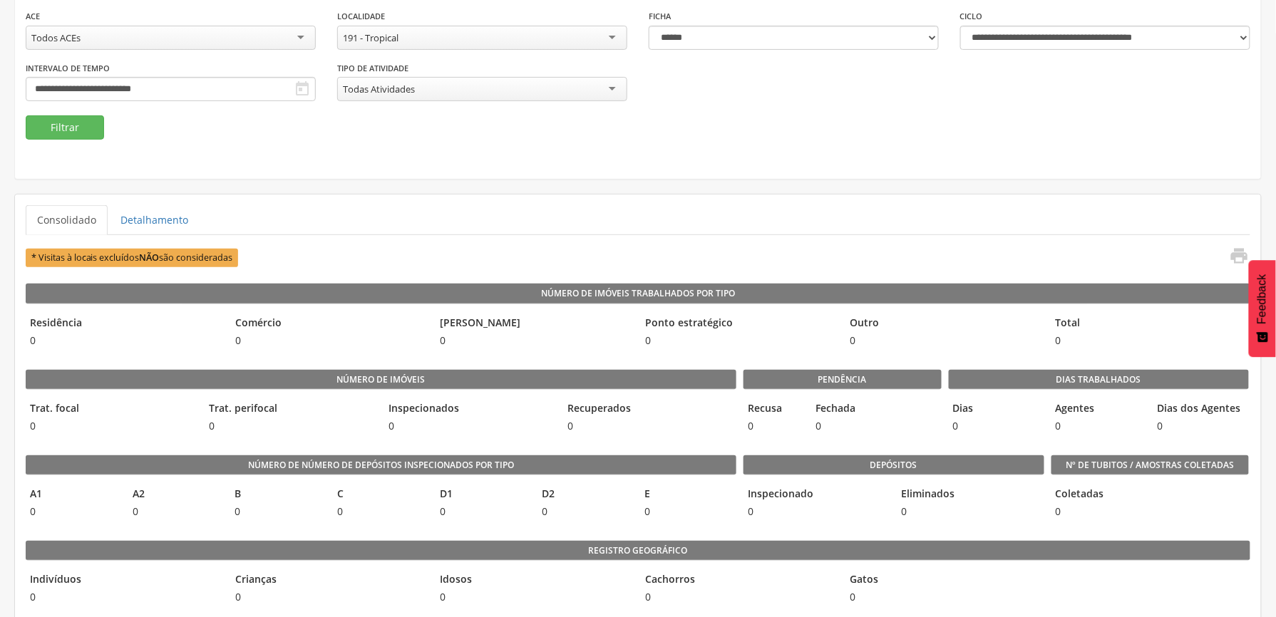
click at [549, 38] on div "191 - Tropical" at bounding box center [482, 38] width 290 height 24
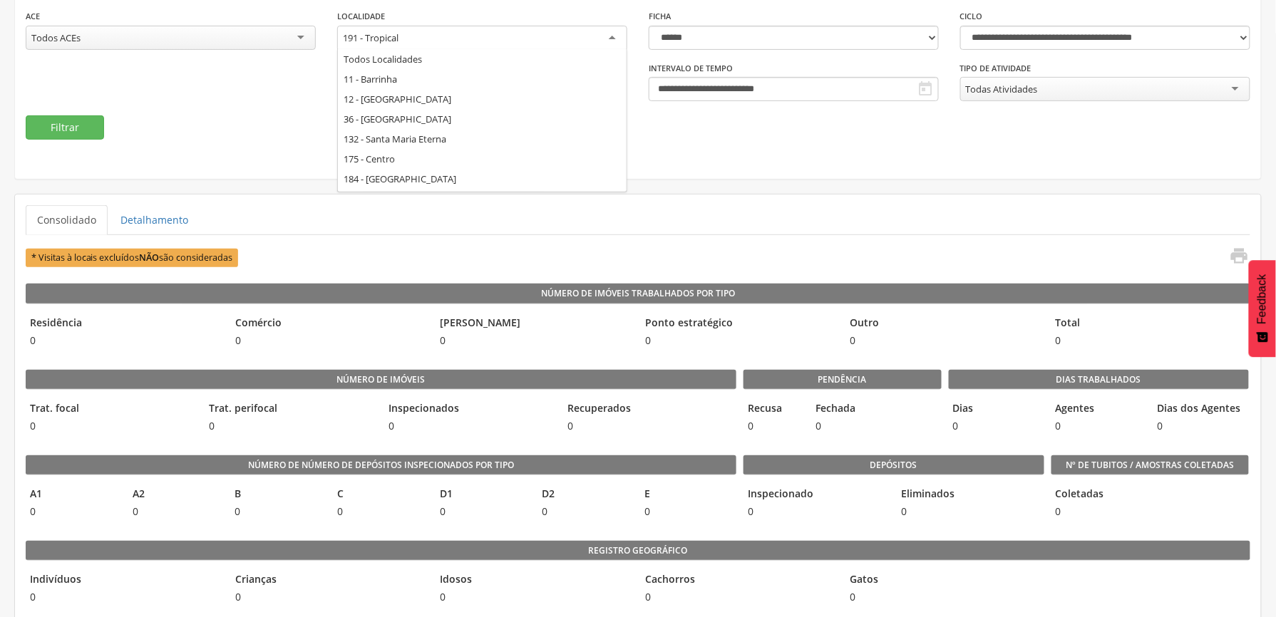
scroll to position [118, 0]
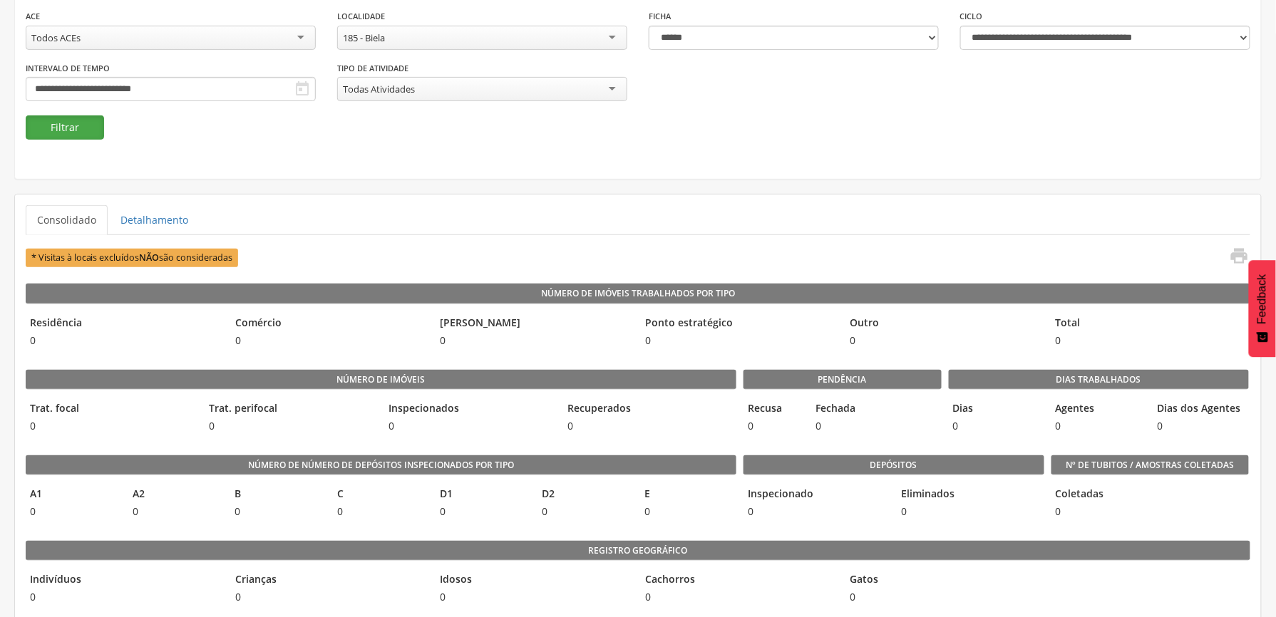
click at [51, 125] on button "Filtrar" at bounding box center [65, 127] width 78 height 24
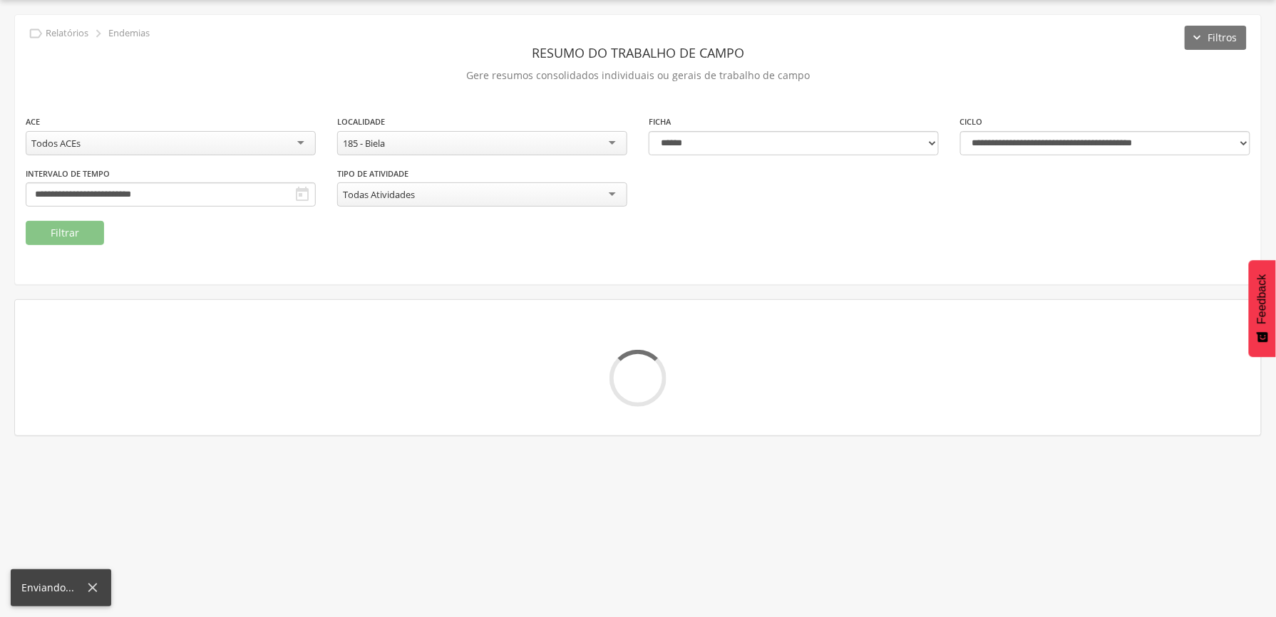
scroll to position [148, 0]
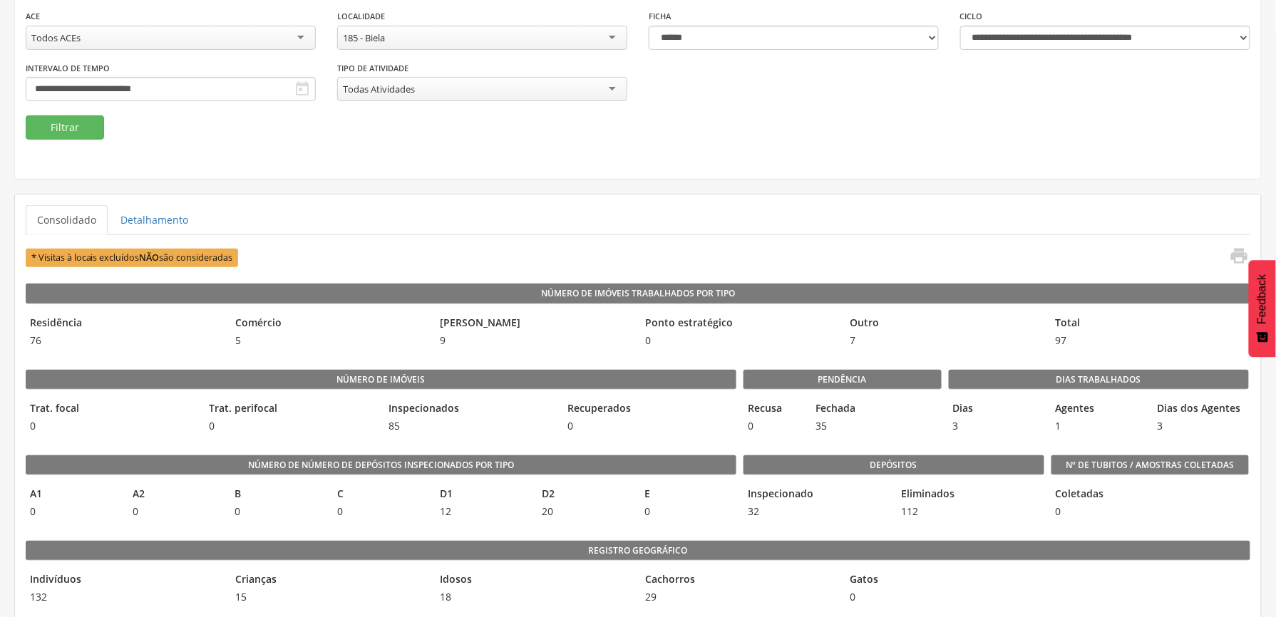
click at [553, 29] on div "185 - Biela" at bounding box center [482, 38] width 290 height 24
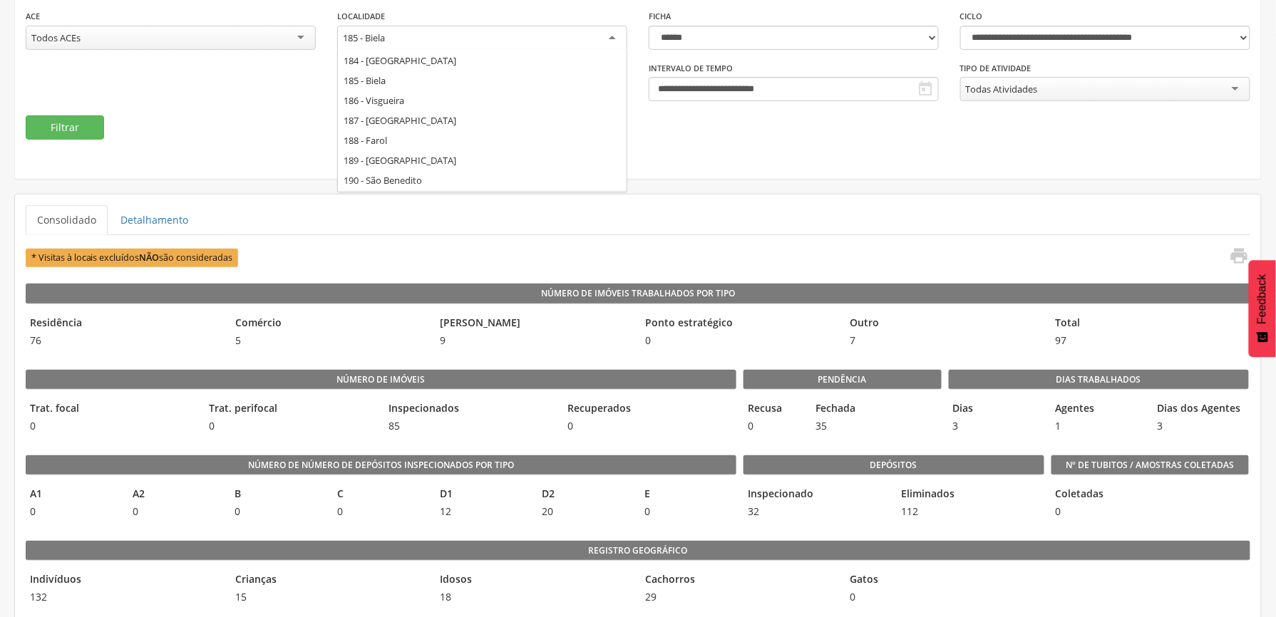
scroll to position [157, 0]
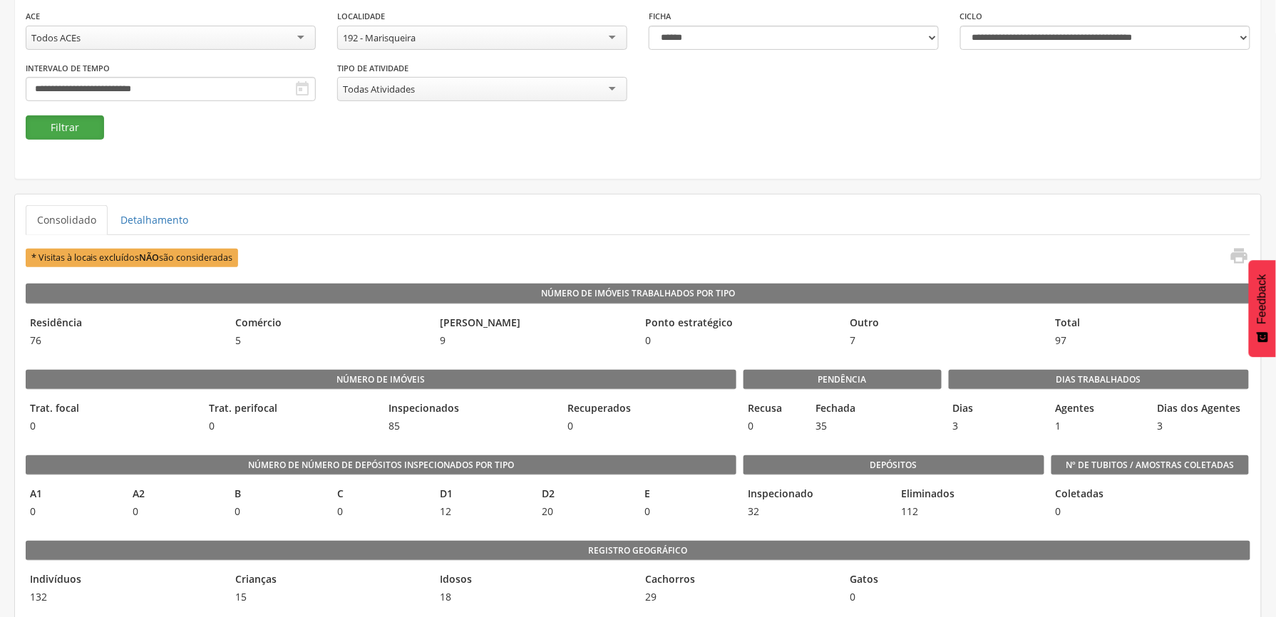
click at [58, 120] on button "Filtrar" at bounding box center [65, 127] width 78 height 24
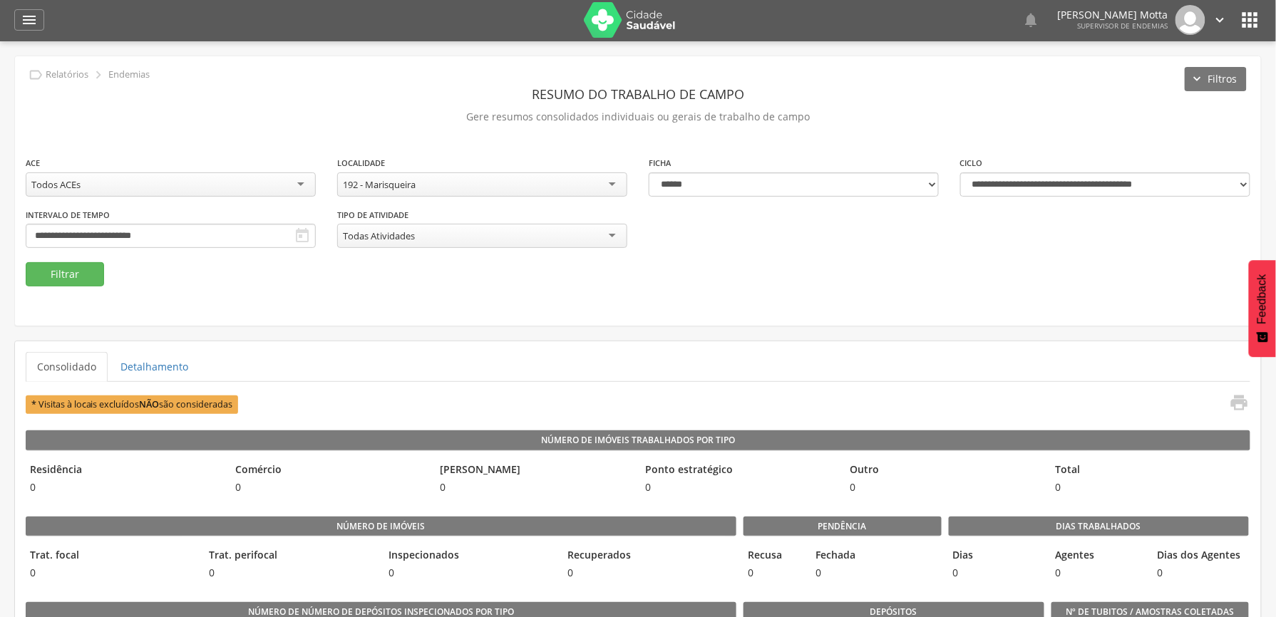
scroll to position [0, 0]
